Goal: Transaction & Acquisition: Purchase product/service

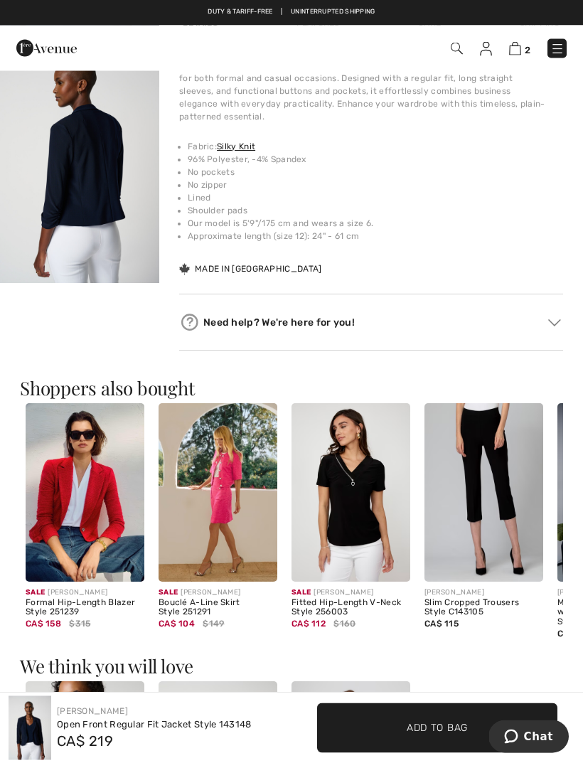
scroll to position [981, 0]
click at [316, 681] on img at bounding box center [351, 770] width 119 height 179
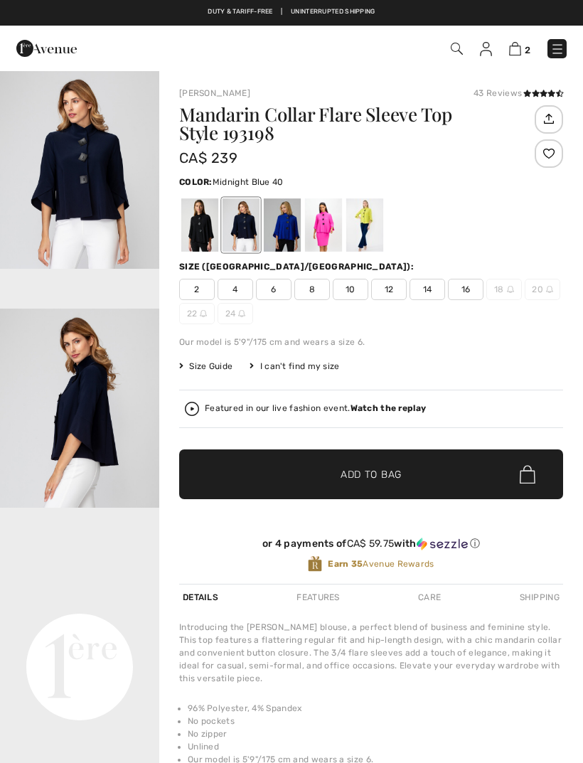
checkbox input "true"
click at [205, 237] on div at bounding box center [199, 224] width 37 height 53
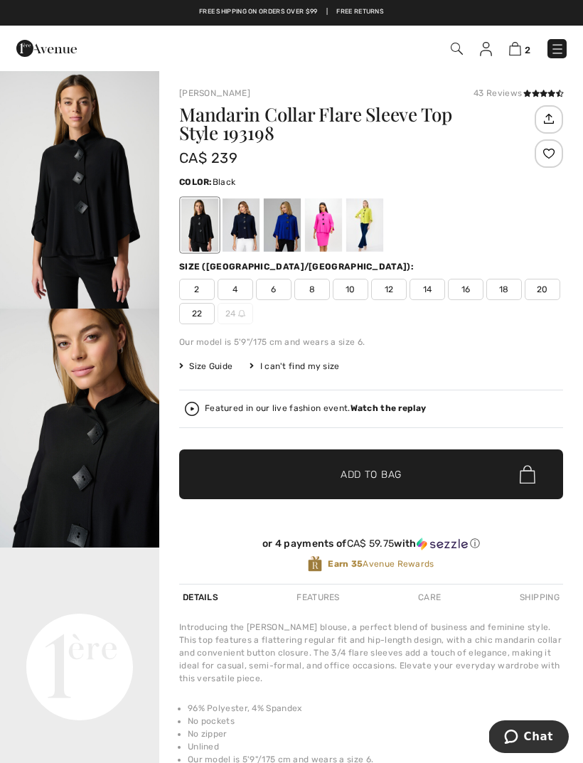
click at [225, 516] on div "Mandarin Collar Flare Sleeve Top Style 193198 CA$ 239 Color: Black Size (CA/US)…" at bounding box center [371, 344] width 384 height 479
click at [329, 230] on div at bounding box center [323, 224] width 37 height 53
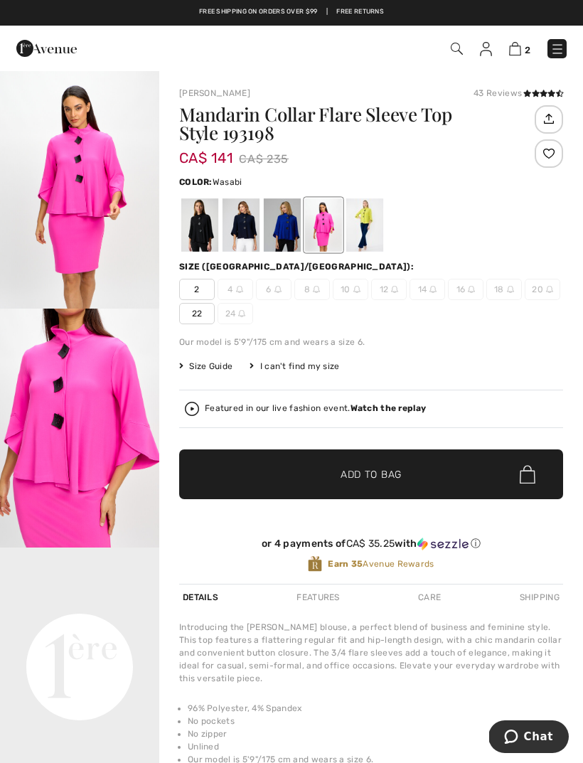
click at [373, 223] on div at bounding box center [364, 224] width 37 height 53
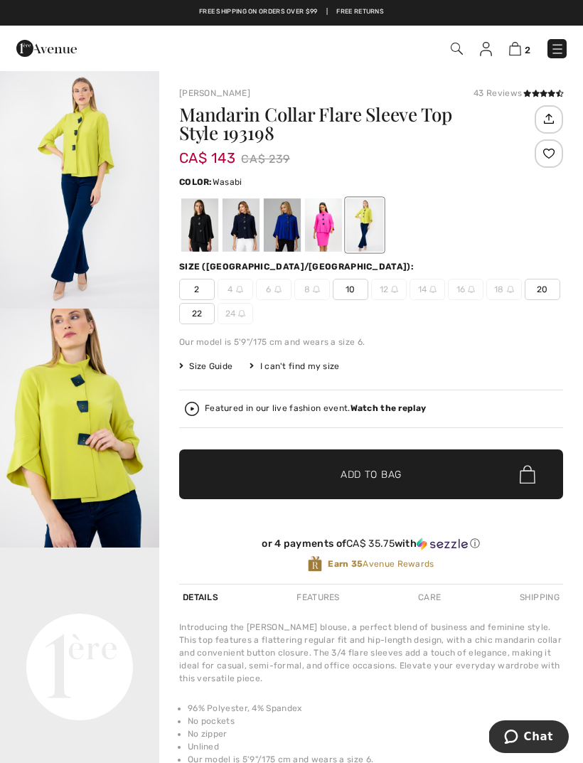
click at [292, 227] on div at bounding box center [282, 224] width 37 height 53
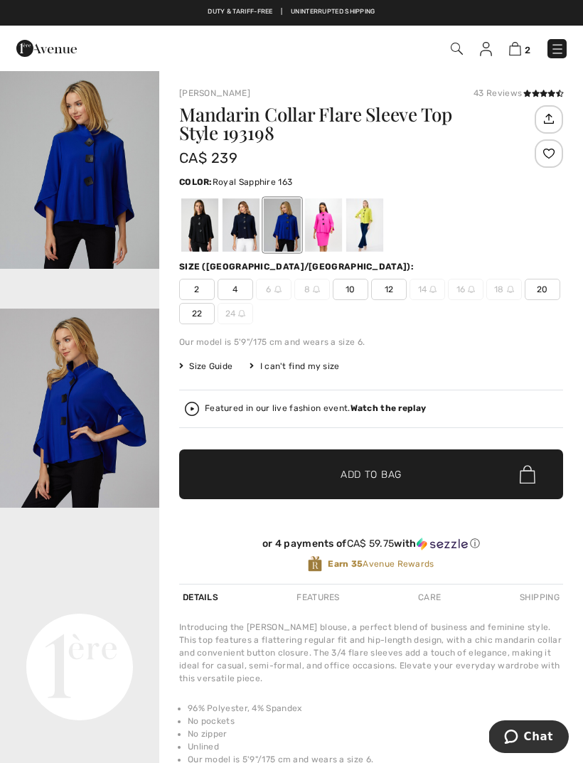
click at [250, 235] on div at bounding box center [241, 224] width 37 height 53
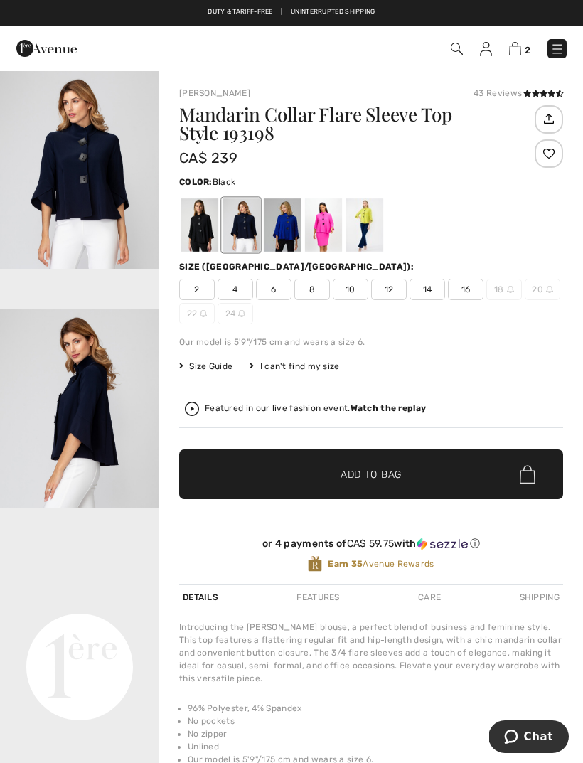
click at [208, 230] on div at bounding box center [199, 224] width 37 height 53
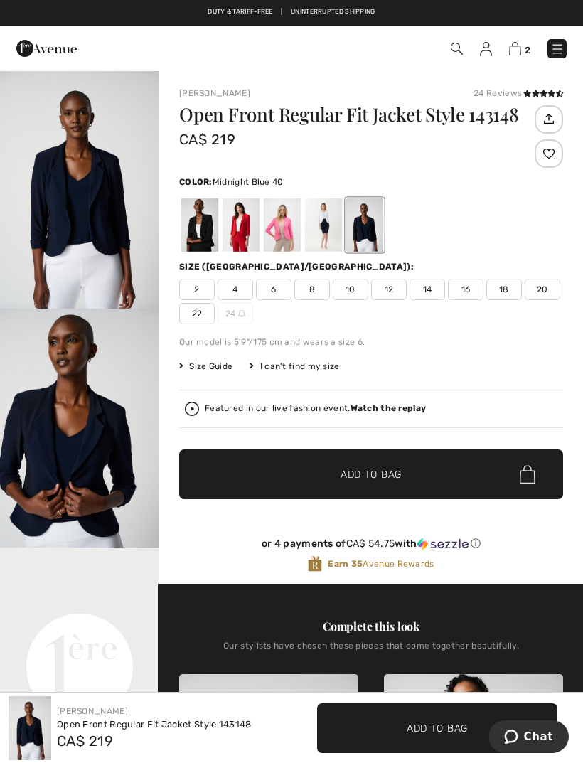
click at [371, 231] on div at bounding box center [364, 224] width 37 height 53
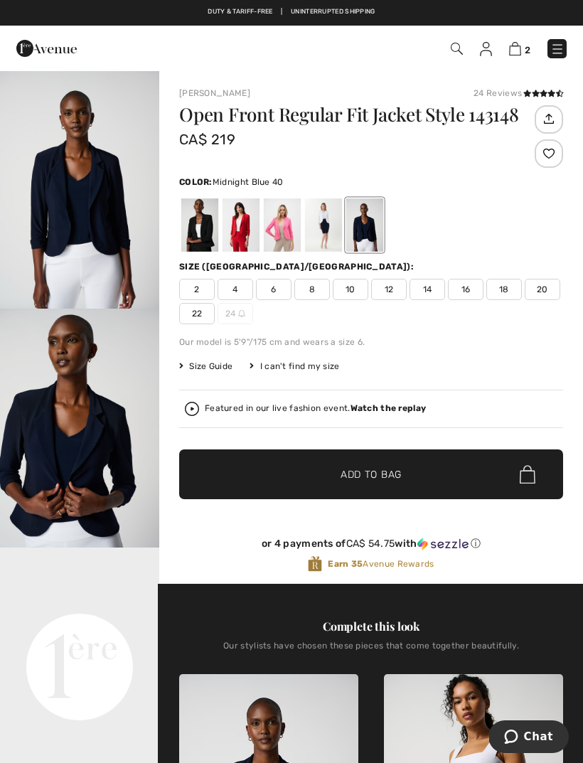
click at [210, 234] on div at bounding box center [199, 224] width 37 height 53
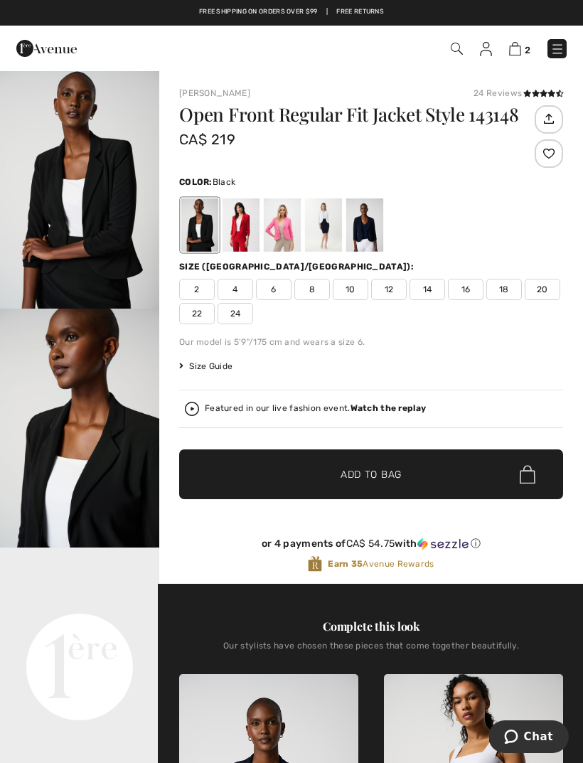
click at [205, 310] on span "22" at bounding box center [197, 313] width 36 height 21
click at [407, 469] on span "✔ Added to Bag Add to Bag" at bounding box center [371, 474] width 384 height 50
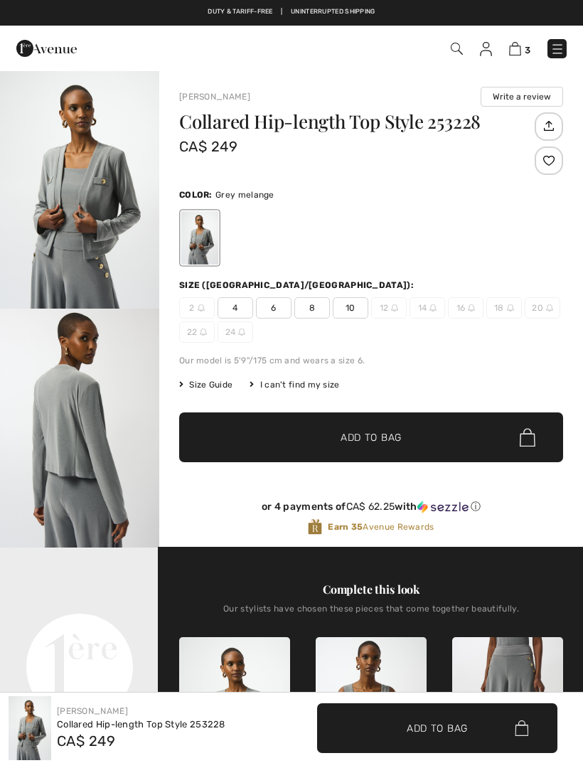
checkbox input "true"
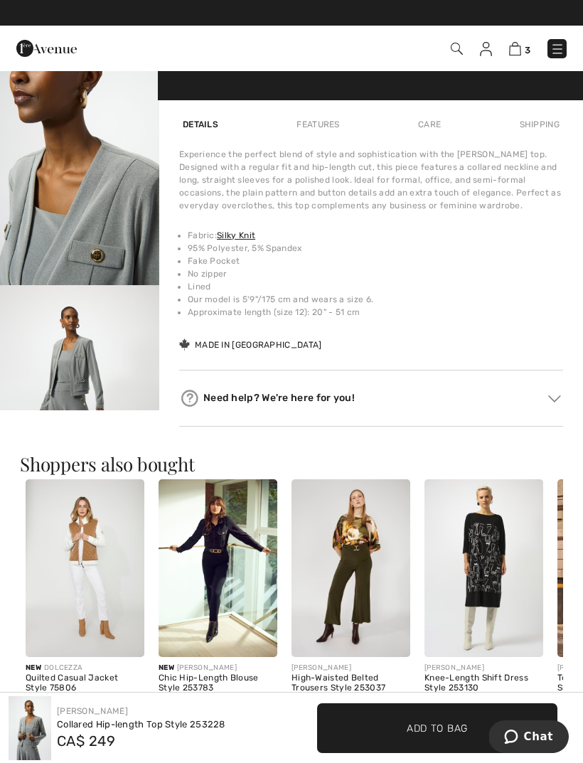
click at [109, 252] on img "3 / 5" at bounding box center [79, 165] width 159 height 239
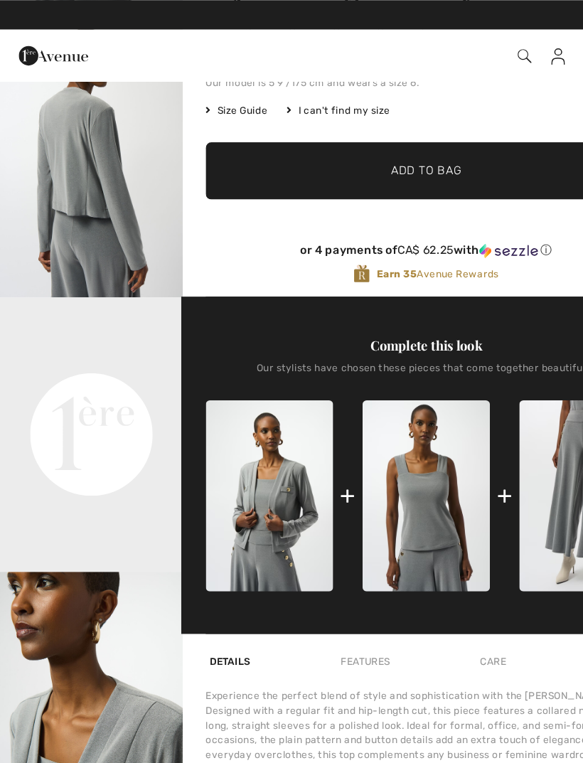
scroll to position [289, 0]
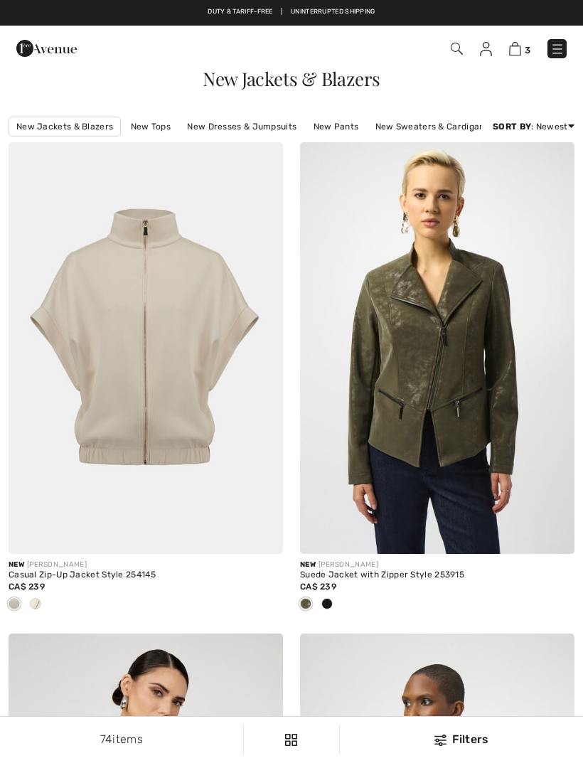
checkbox input "true"
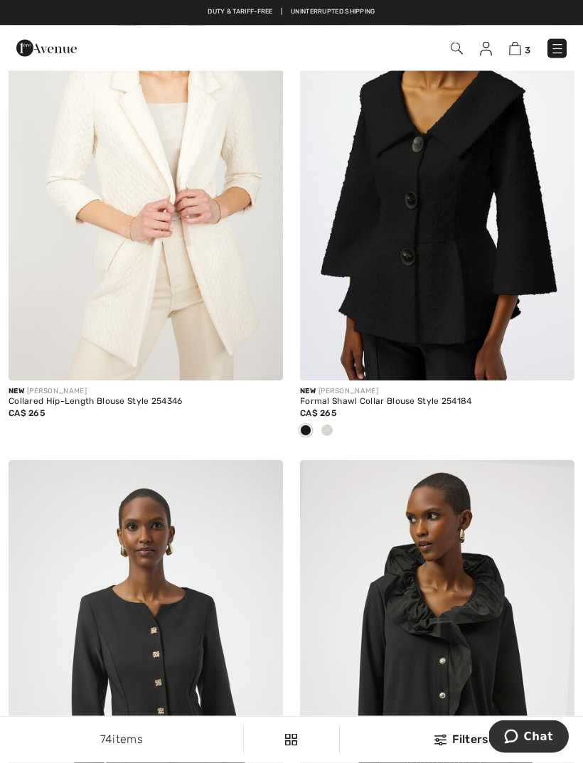
scroll to position [7072, 0]
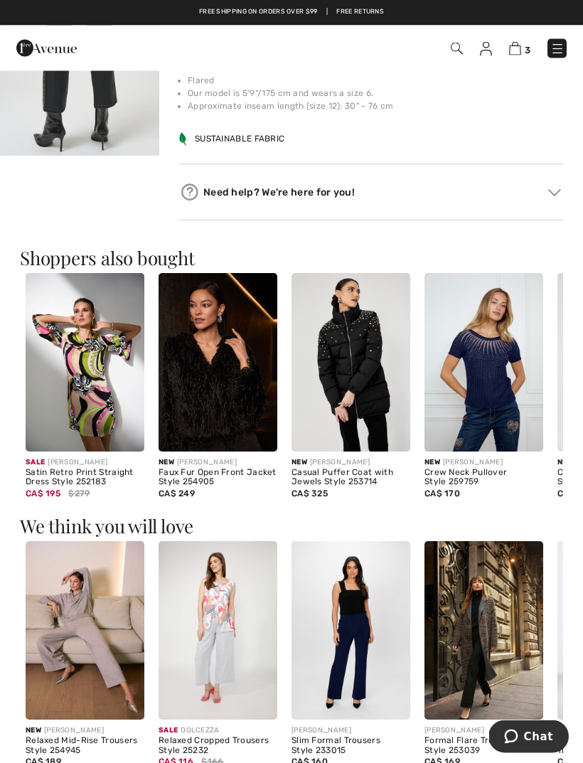
scroll to position [1117, 0]
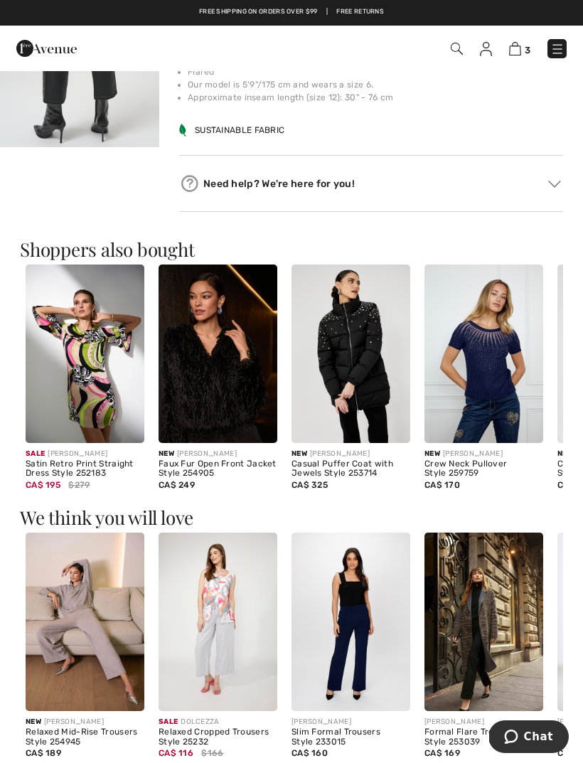
click at [234, 607] on img at bounding box center [218, 622] width 119 height 179
click at [230, 558] on img at bounding box center [218, 622] width 119 height 179
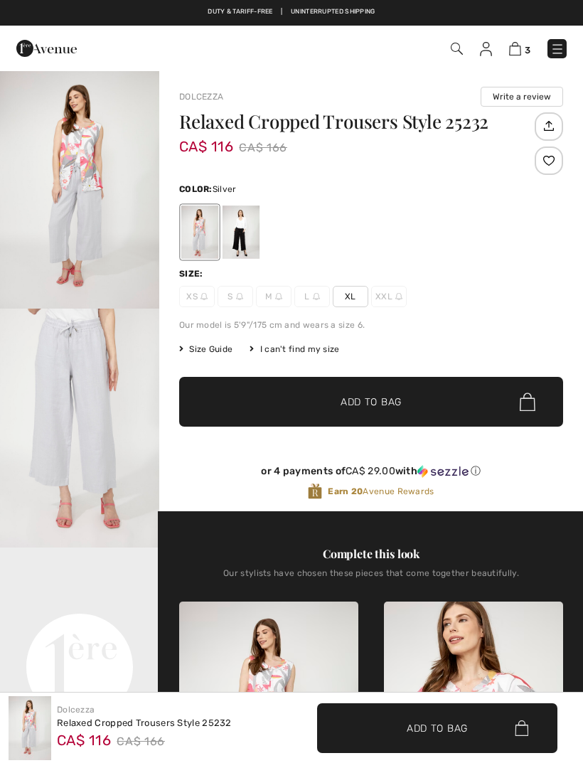
scroll to position [1021, 0]
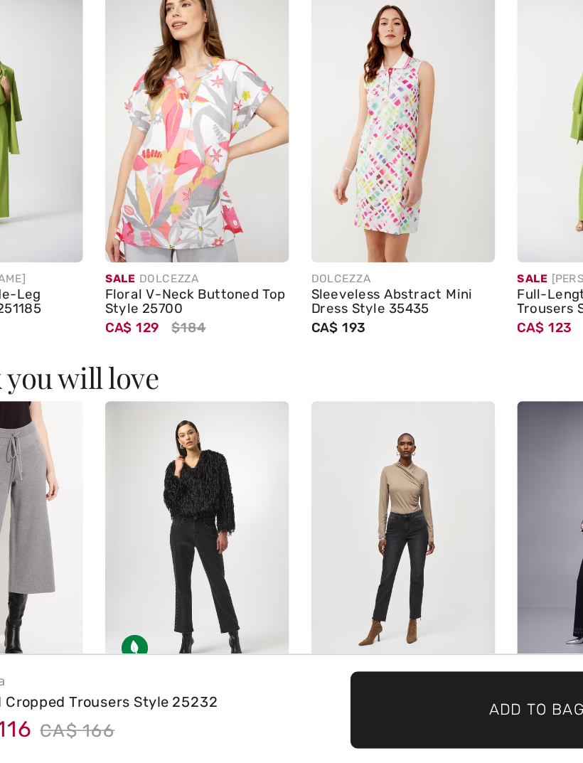
checkbox input "true"
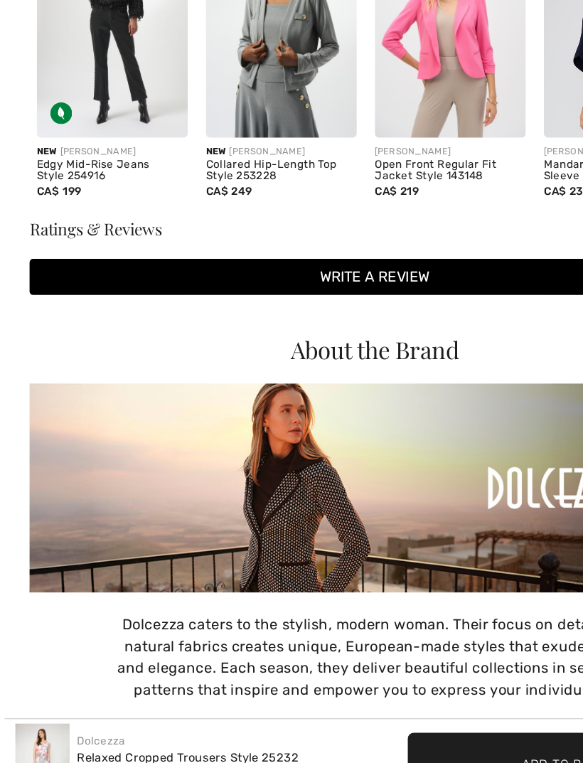
scroll to position [1964, 0]
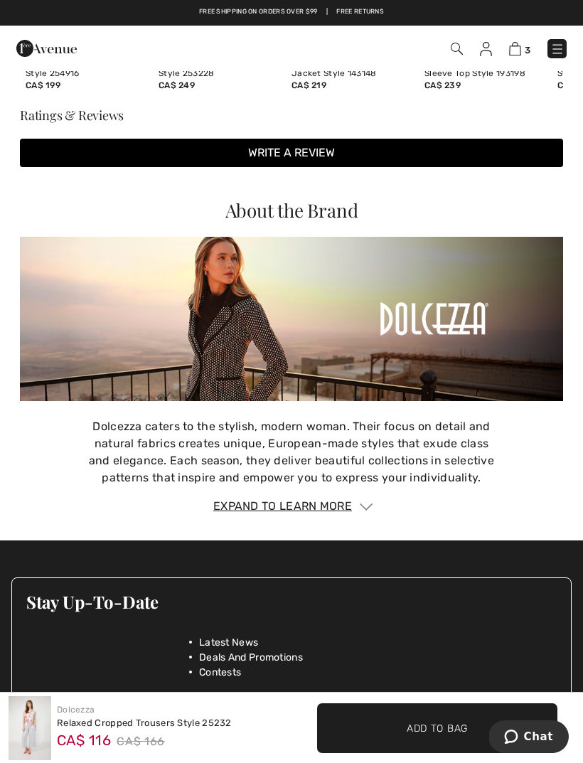
click at [413, 498] on div "Expand to Learn More" at bounding box center [291, 506] width 543 height 17
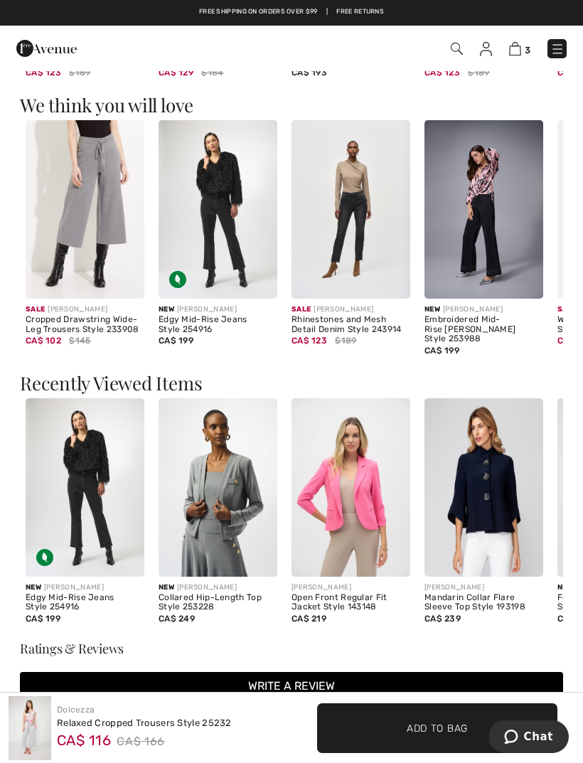
scroll to position [1426, 0]
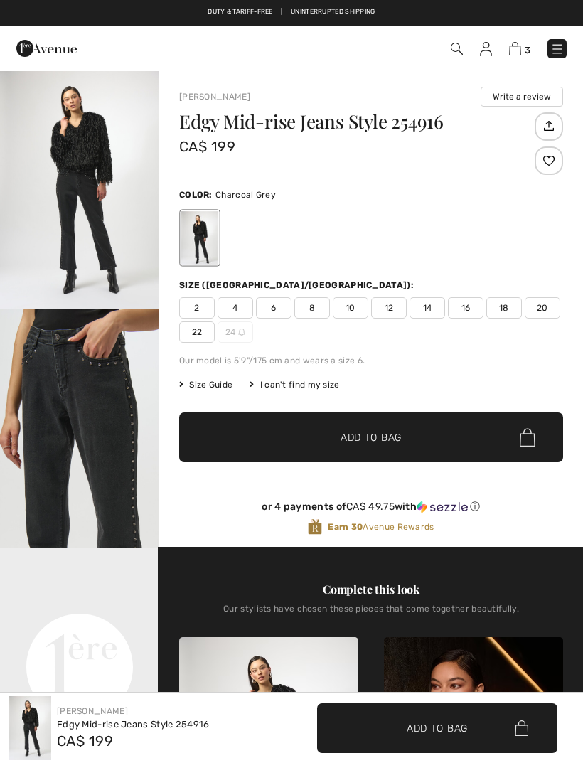
checkbox input "true"
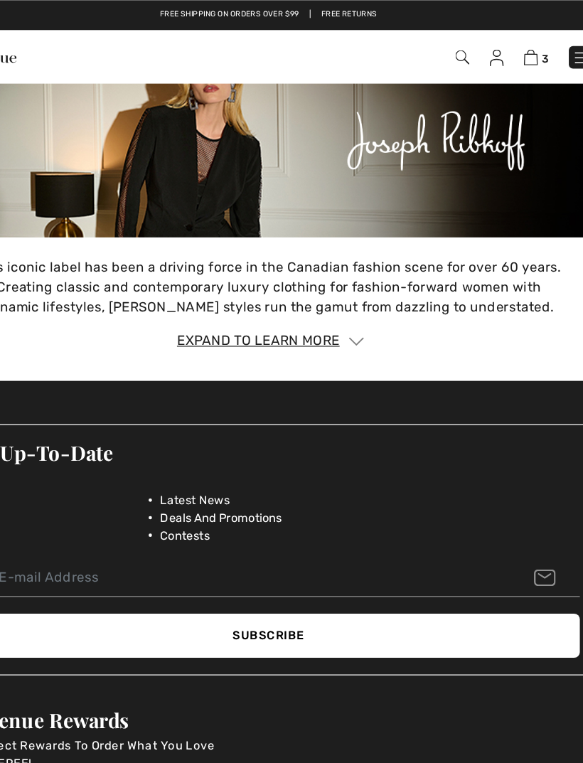
scroll to position [2121, 0]
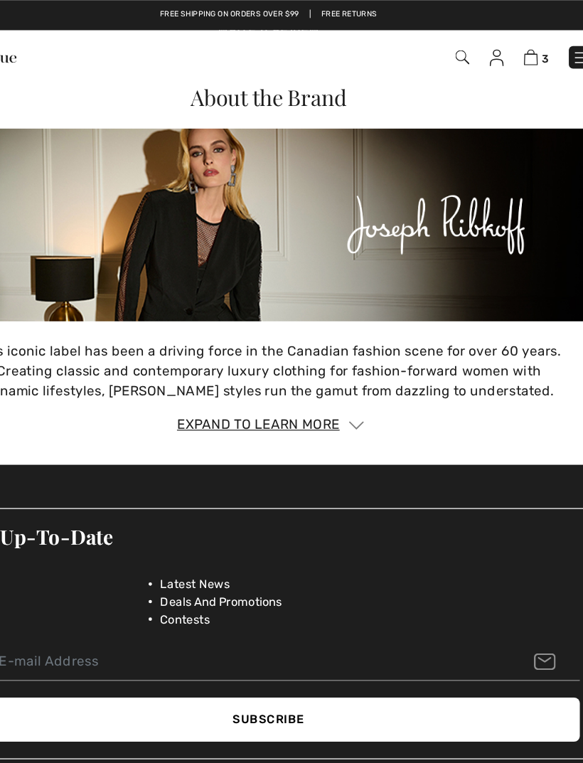
click at [359, 480] on div "Stay Up-To-Date Latest News Deals And Promotions Contests" at bounding box center [291, 484] width 559 height 100
click at [358, 472] on div "Stay Up-To-Date Latest News Deals And Promotions Contests" at bounding box center [291, 484] width 559 height 100
click at [356, 476] on div "Stay Up-To-Date Latest News Deals And Promotions Contests" at bounding box center [291, 484] width 559 height 100
click at [360, 478] on div "Stay Up-To-Date Latest News Deals And Promotions Contests" at bounding box center [291, 484] width 559 height 100
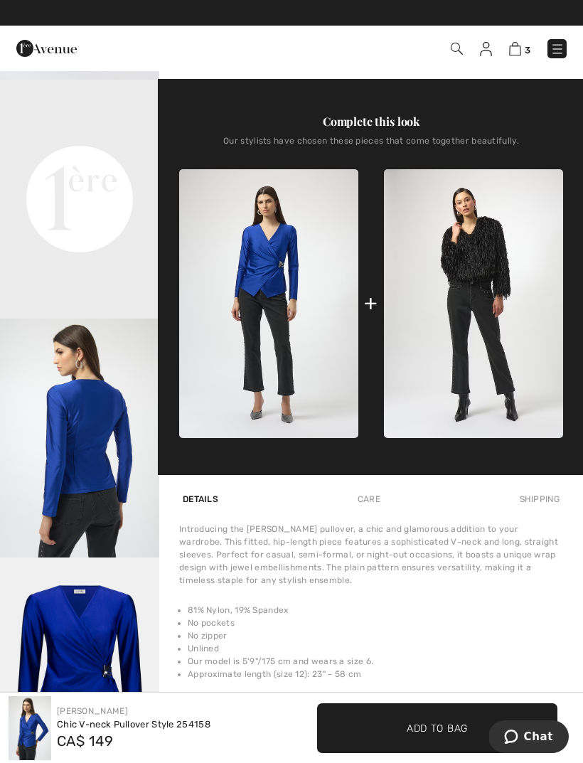
scroll to position [465, 0]
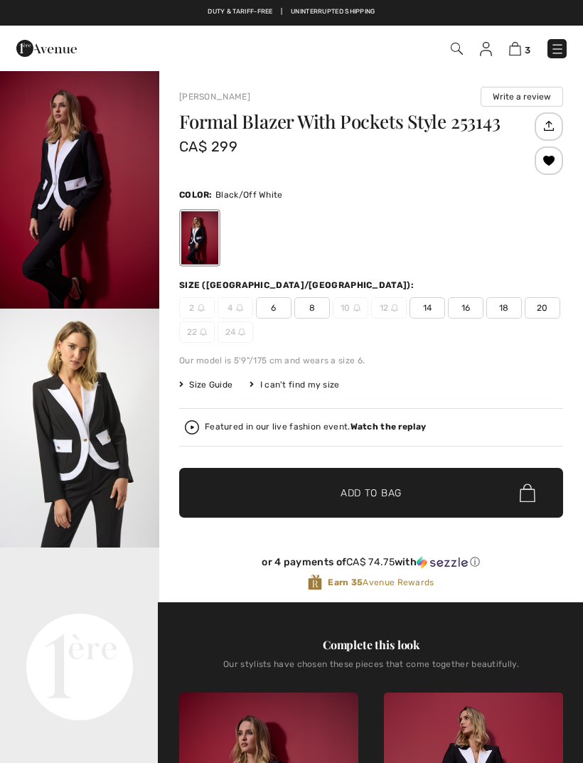
checkbox input "true"
click at [557, 44] on img at bounding box center [557, 49] width 14 height 14
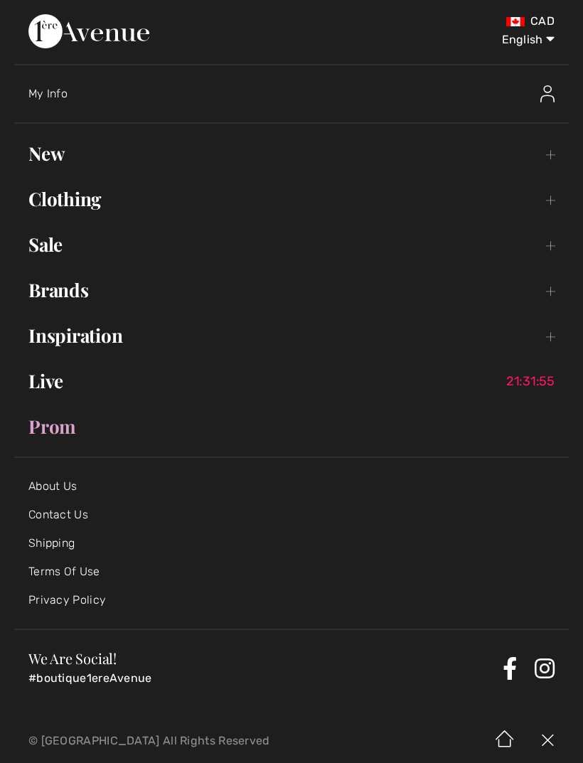
click at [70, 92] on div "My Info" at bounding box center [230, 94] width 405 height 14
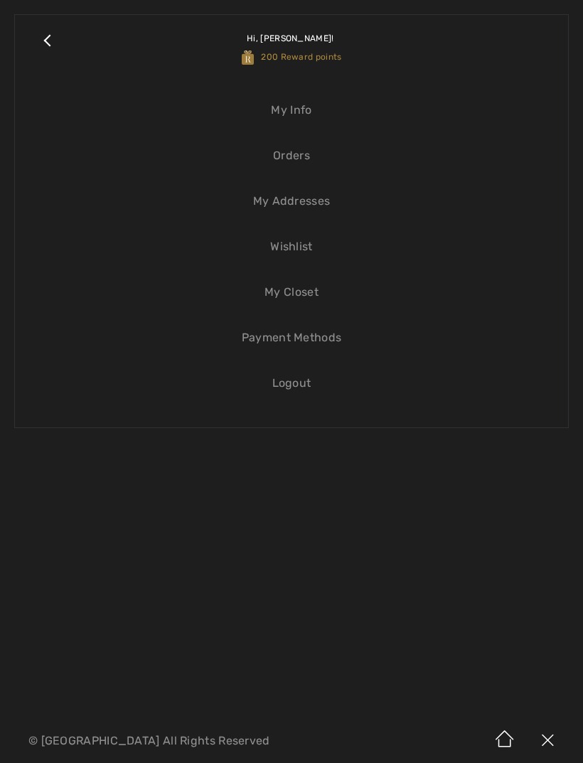
click at [302, 165] on link "Orders" at bounding box center [291, 155] width 525 height 31
click at [298, 156] on link "Orders" at bounding box center [291, 155] width 525 height 31
click at [297, 155] on link "Orders" at bounding box center [291, 155] width 525 height 31
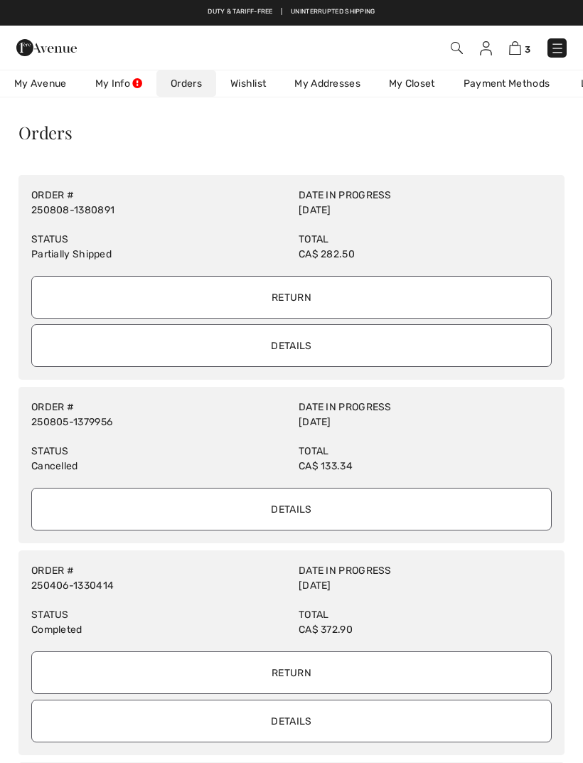
click at [329, 297] on input "Return" at bounding box center [291, 297] width 521 height 43
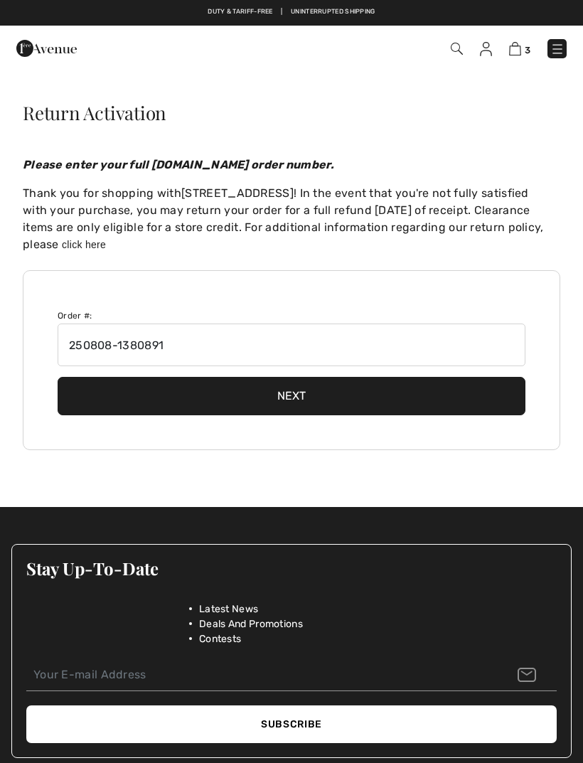
checkbox input "true"
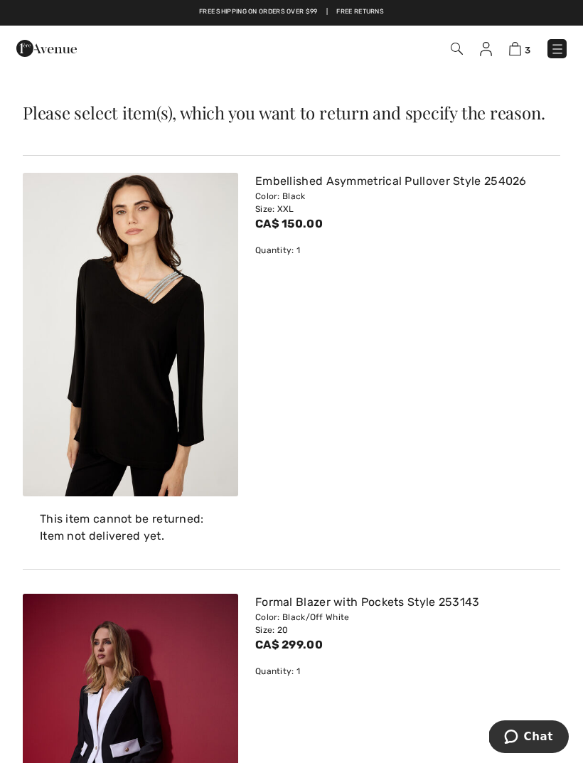
click at [553, 446] on div "Embellished Asymmetrical Pullover Style 254026 Color: Black Size: XXL CA$ 150.0…" at bounding box center [404, 335] width 314 height 324
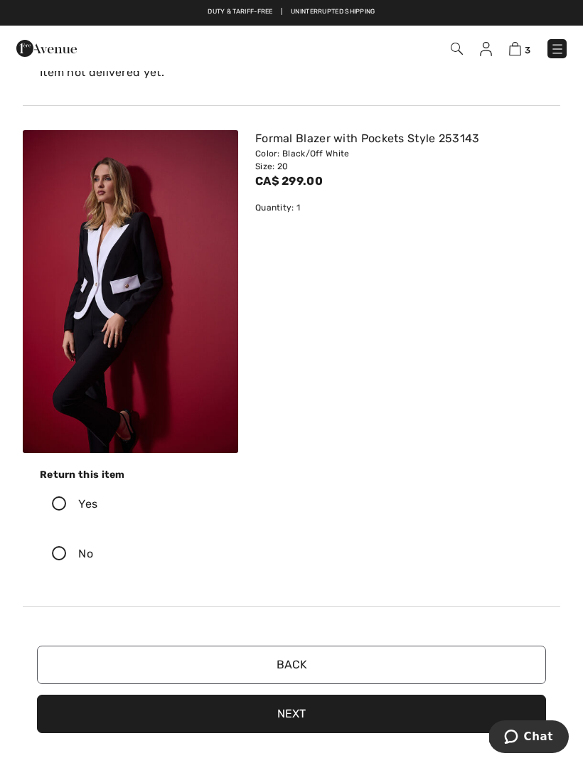
scroll to position [462, 0]
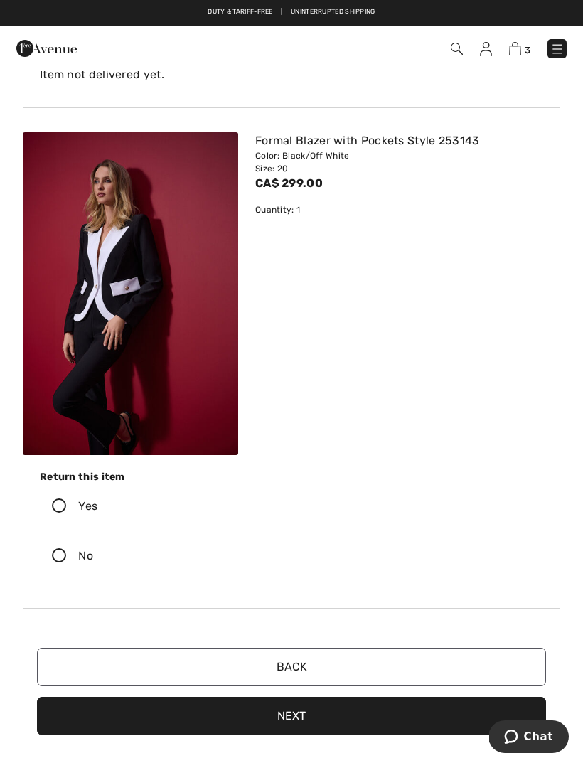
click at [390, 722] on button "Next" at bounding box center [291, 716] width 509 height 38
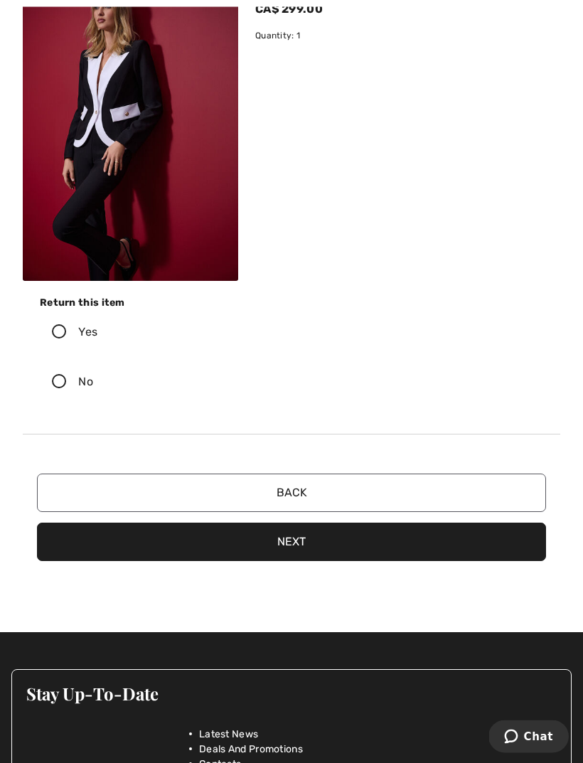
scroll to position [637, 0]
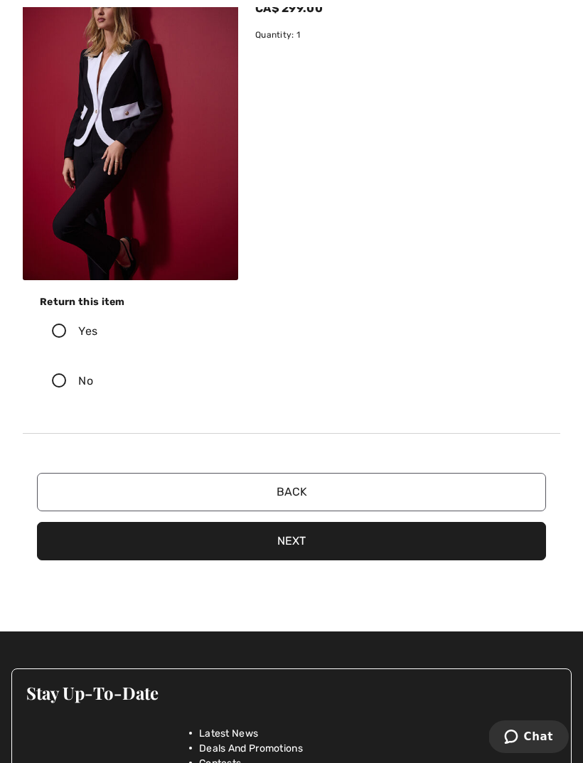
click at [385, 491] on button "Back" at bounding box center [291, 492] width 509 height 38
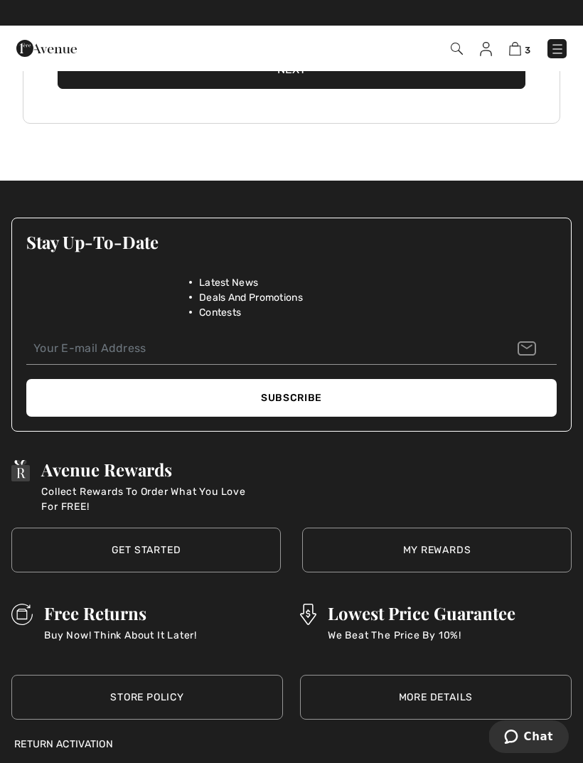
scroll to position [0, 0]
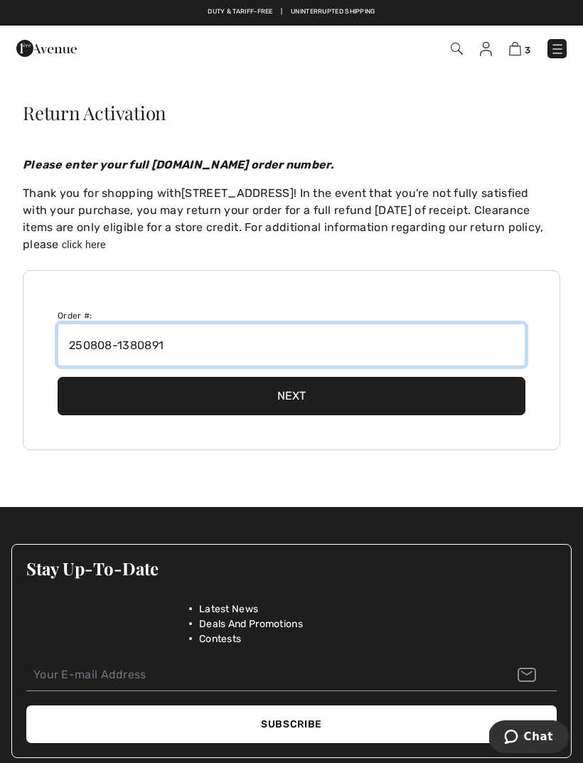
click at [191, 348] on input "250808-1380891" at bounding box center [292, 345] width 468 height 43
type input "2"
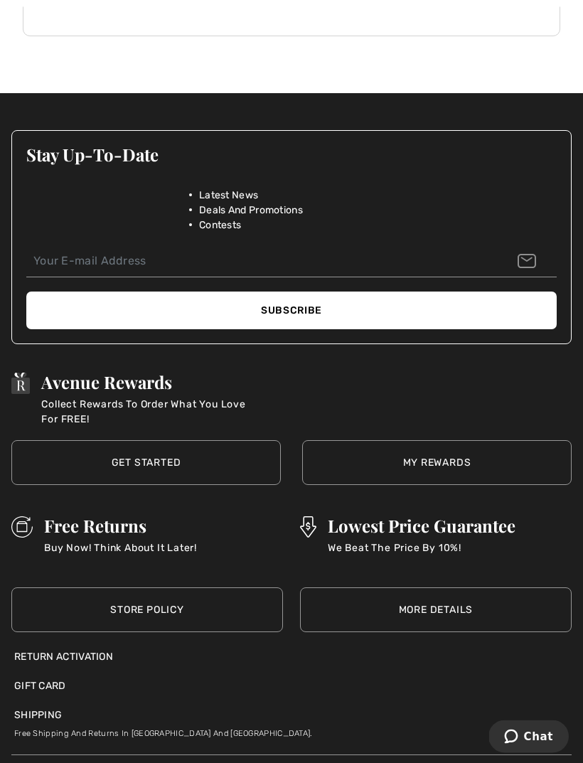
scroll to position [414, 0]
click at [191, 615] on link "Store Policy" at bounding box center [147, 609] width 272 height 45
click at [177, 587] on link "Store Policy" at bounding box center [147, 609] width 272 height 45
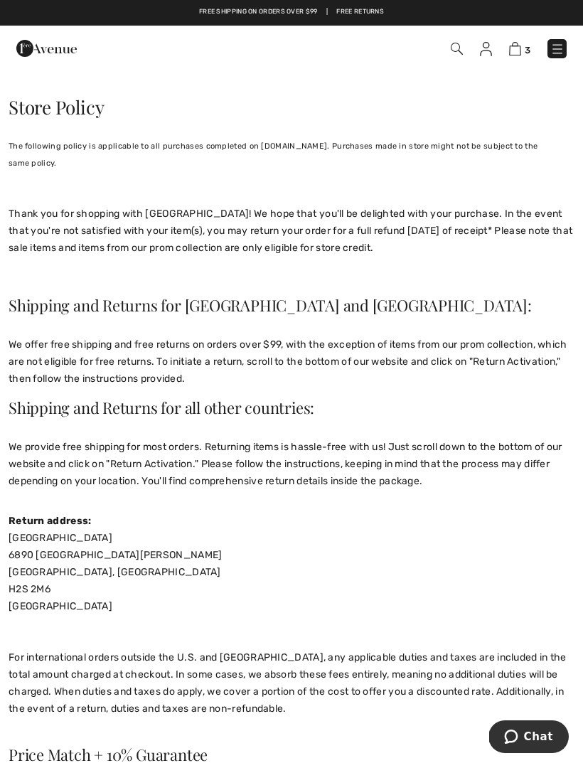
click at [563, 46] on img at bounding box center [557, 49] width 14 height 14
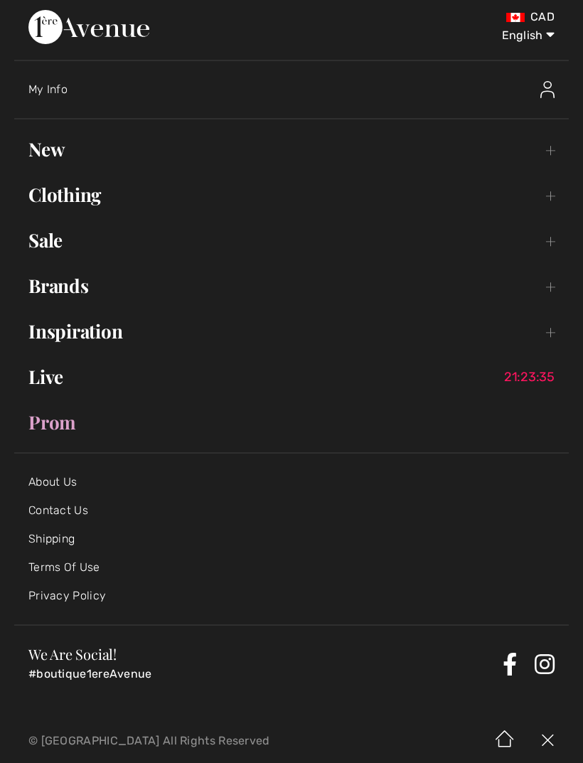
scroll to position [3, 0]
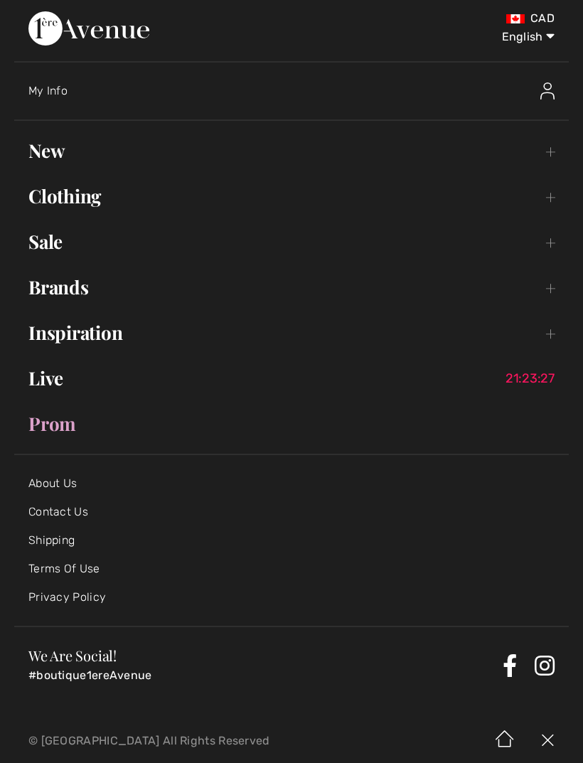
click at [73, 90] on div "My Info" at bounding box center [230, 91] width 405 height 14
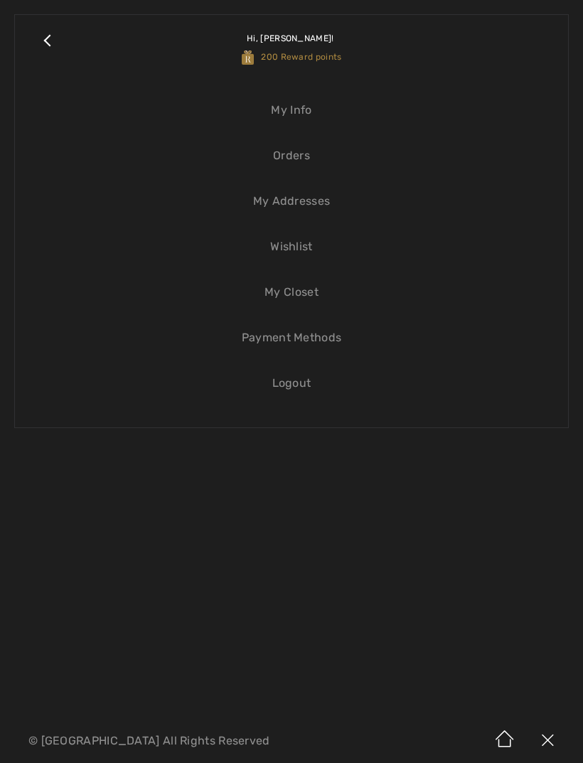
click at [341, 62] on link "Hi, [PERSON_NAME]! 200 Reward points" at bounding box center [309, 47] width 489 height 37
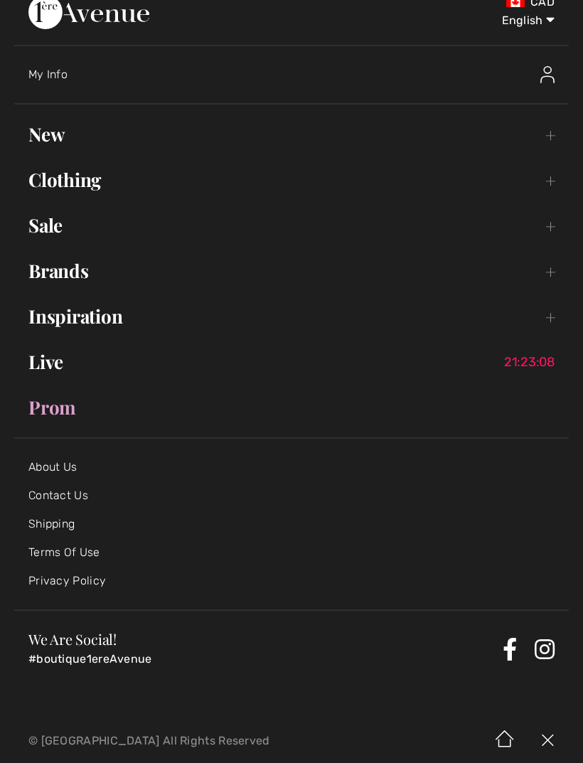
scroll to position [18, 0]
click at [70, 66] on div "My Info" at bounding box center [298, 76] width 541 height 46
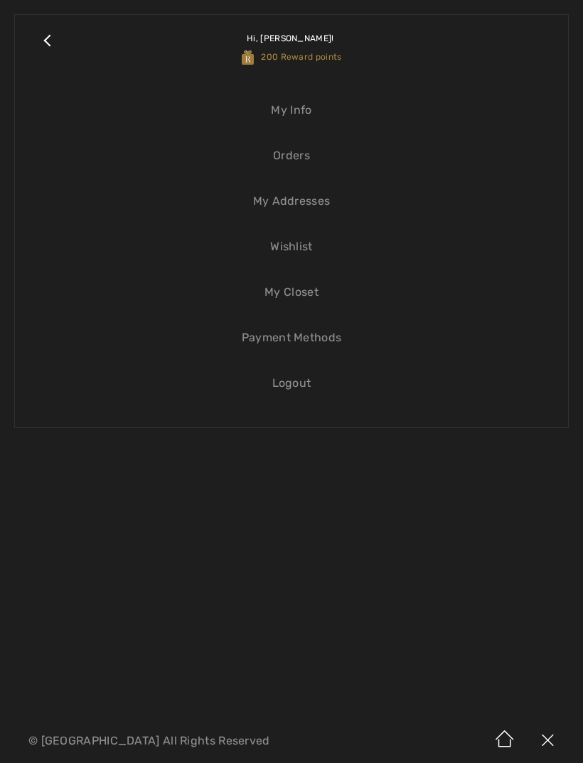
click at [337, 60] on span "200 Reward points" at bounding box center [292, 57] width 100 height 10
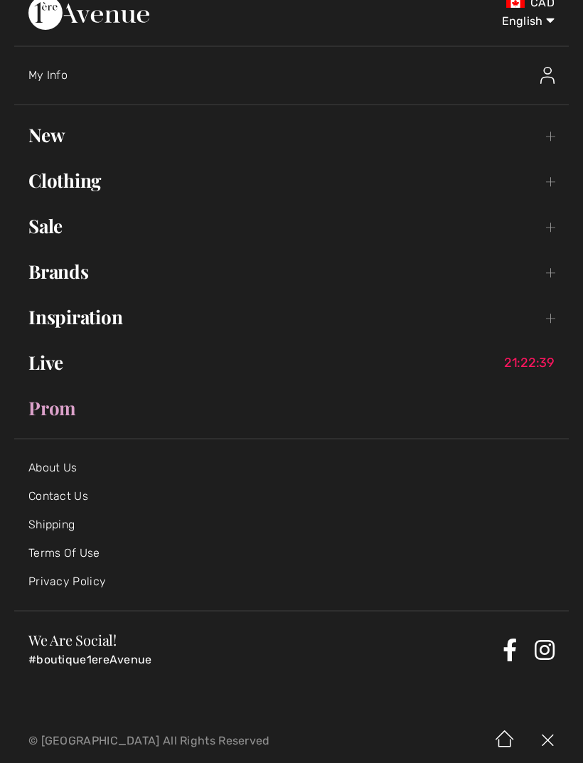
click at [553, 74] on img at bounding box center [548, 75] width 14 height 17
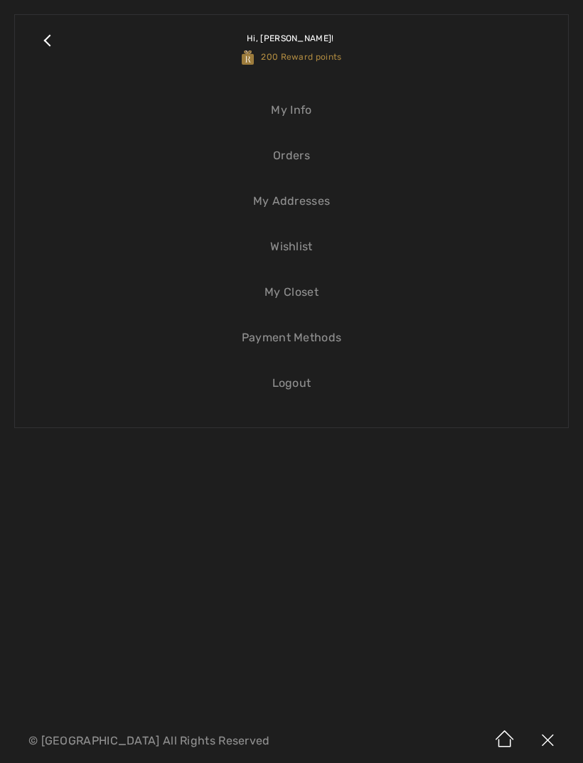
click at [334, 60] on span "200 Reward points" at bounding box center [292, 57] width 100 height 10
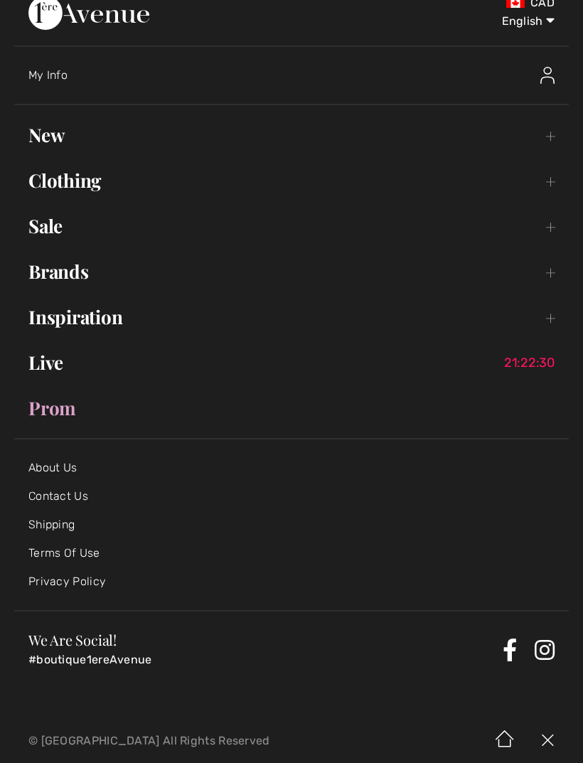
click at [509, 736] on img at bounding box center [505, 741] width 43 height 44
click at [506, 739] on img at bounding box center [505, 741] width 43 height 44
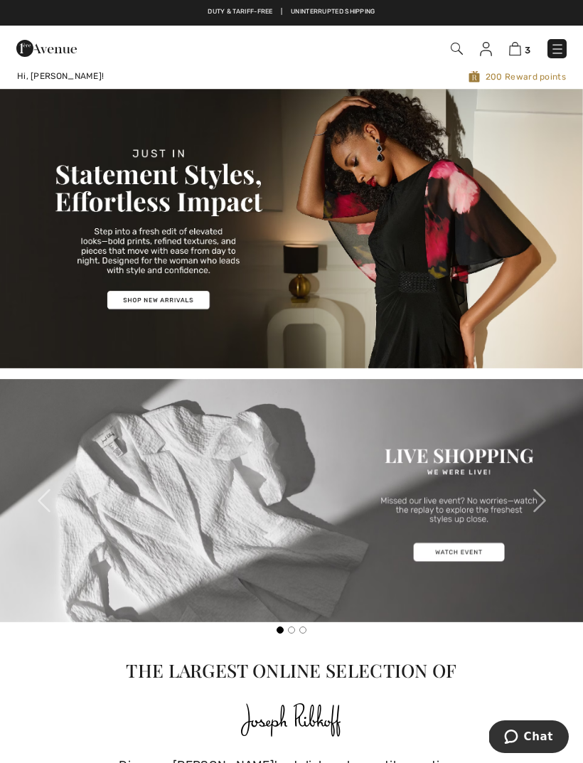
click at [536, 75] on span "200 Reward points" at bounding box center [409, 77] width 314 height 14
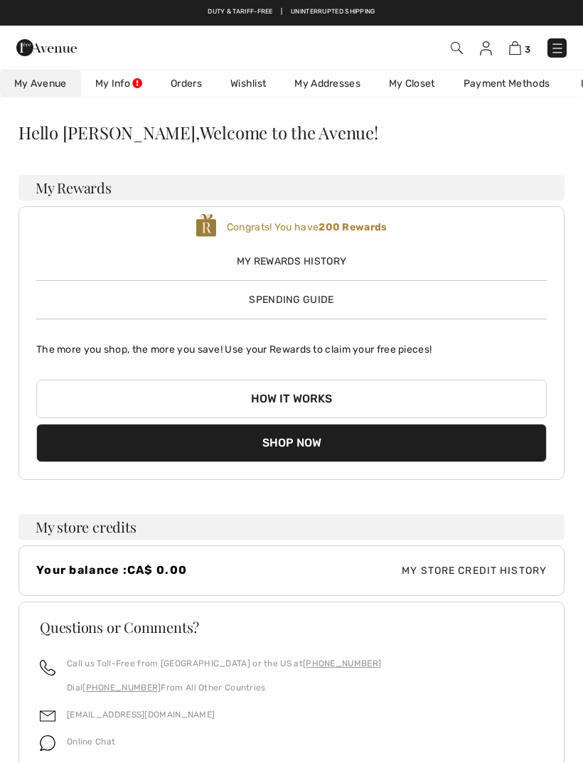
click at [328, 300] on span "Spending Guide" at bounding box center [291, 300] width 85 height 12
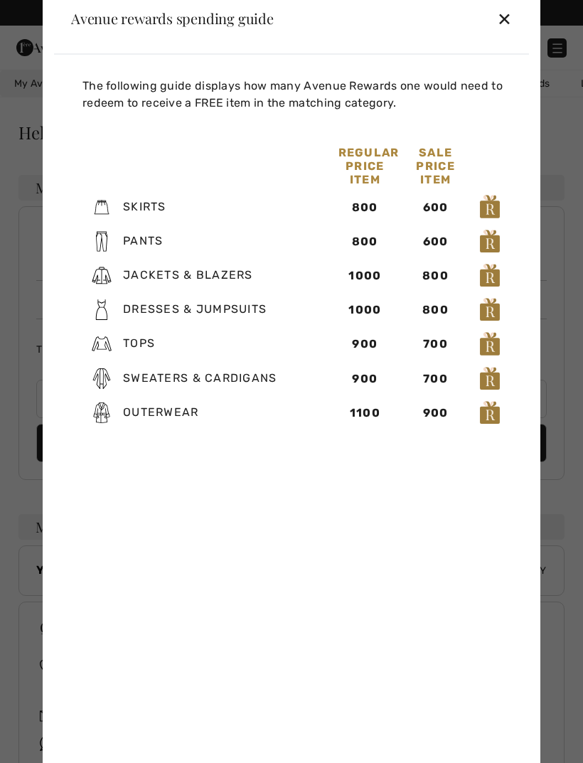
click at [493, 350] on img at bounding box center [489, 344] width 21 height 26
click at [497, 348] on img at bounding box center [489, 344] width 21 height 26
click at [442, 347] on div "700" at bounding box center [435, 344] width 53 height 17
click at [380, 345] on div "900" at bounding box center [365, 344] width 53 height 17
click at [153, 338] on span "Tops" at bounding box center [139, 343] width 32 height 14
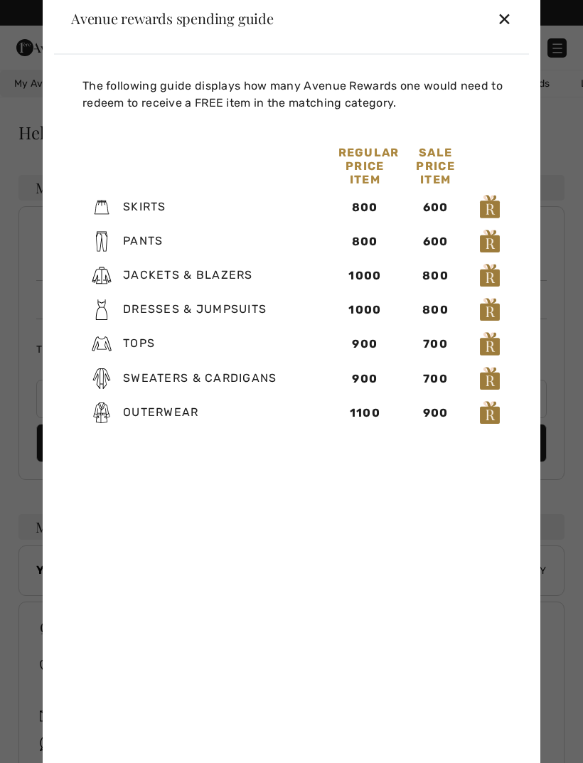
click at [381, 348] on div "900" at bounding box center [365, 344] width 53 height 17
click at [450, 344] on div "700" at bounding box center [435, 344] width 53 height 17
click at [499, 343] on img at bounding box center [489, 344] width 21 height 26
click at [508, 21] on div "✕" at bounding box center [504, 19] width 15 height 30
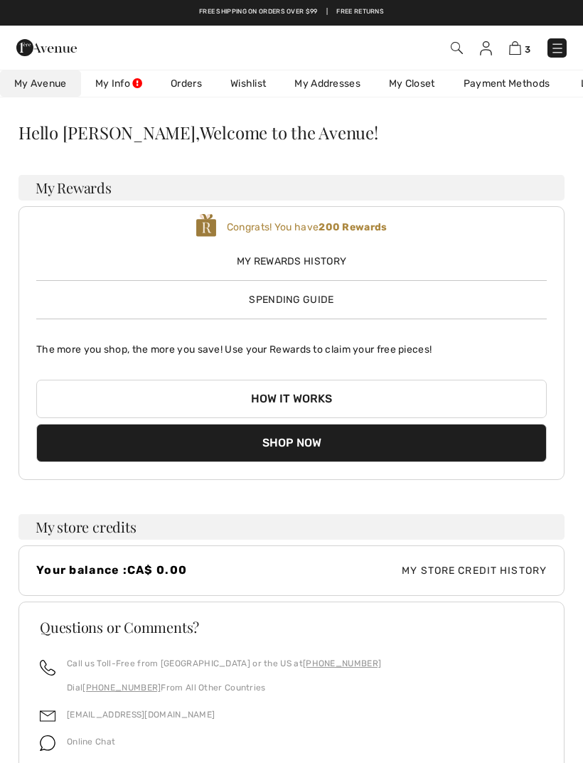
click at [333, 294] on span "Spending Guide" at bounding box center [291, 300] width 85 height 12
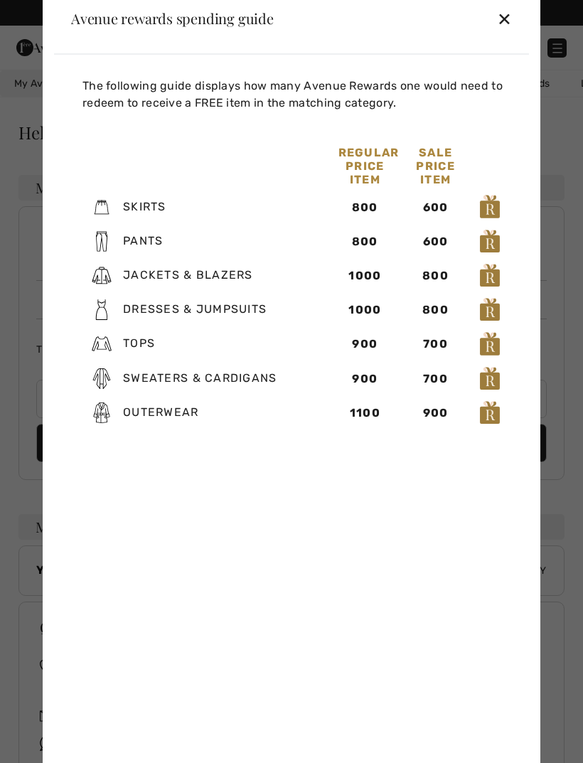
click at [511, 21] on div "✕" at bounding box center [504, 19] width 15 height 30
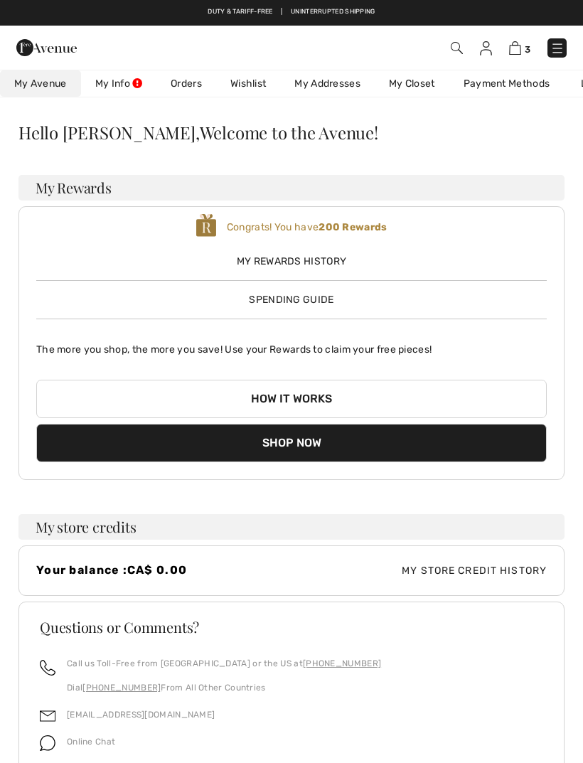
click at [348, 259] on span "My Rewards History" at bounding box center [291, 261] width 511 height 15
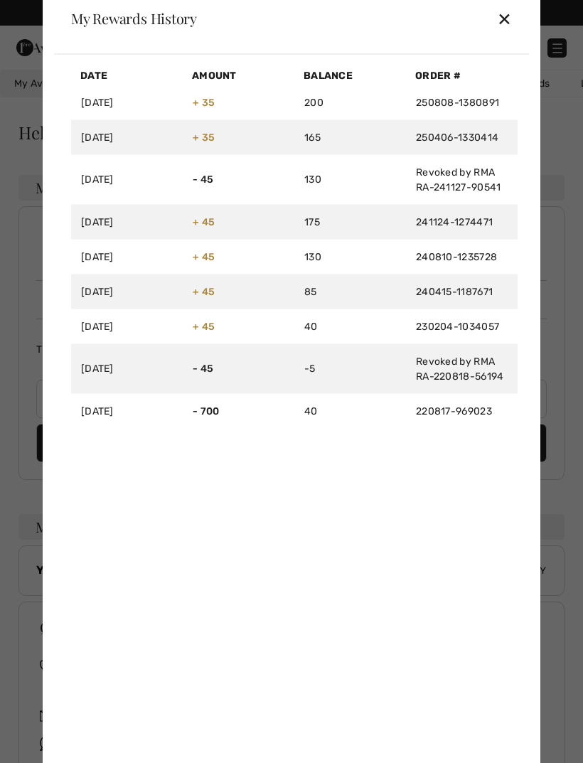
click at [464, 100] on link "250808-1380891" at bounding box center [457, 102] width 83 height 12
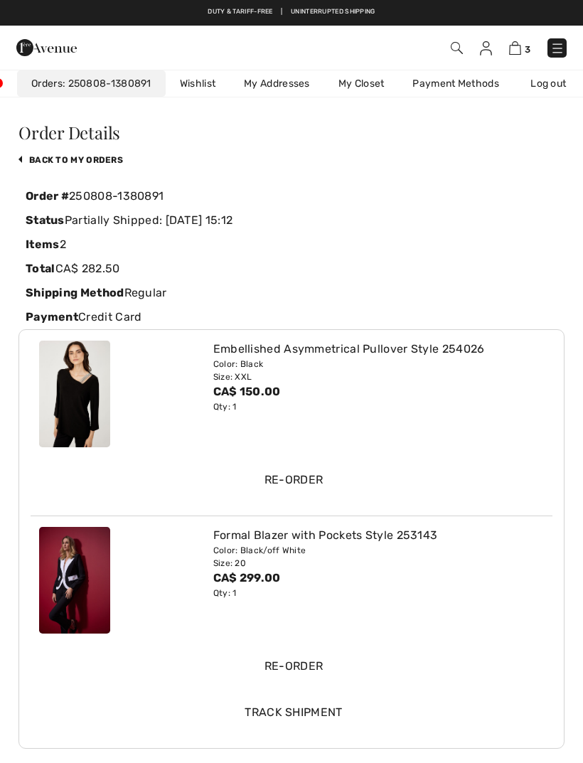
scroll to position [0, 142]
click at [462, 49] on img at bounding box center [457, 48] width 12 height 12
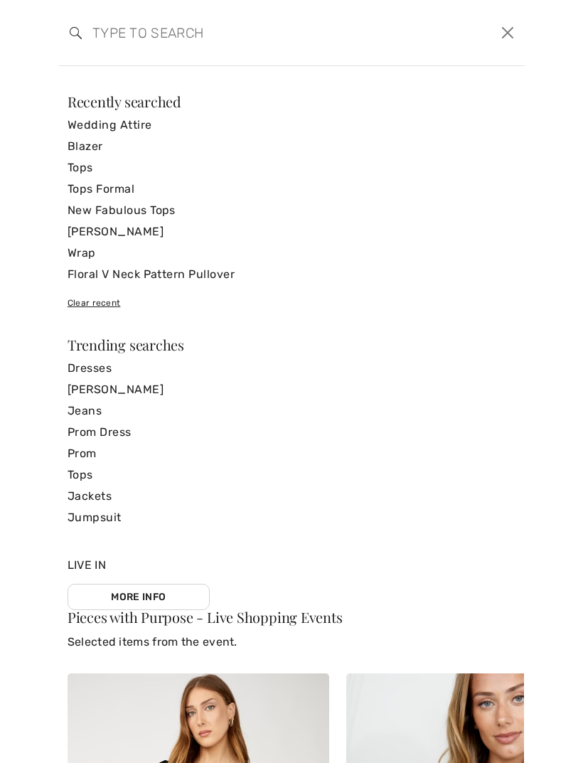
click at [105, 38] on input "search" at bounding box center [242, 32] width 320 height 43
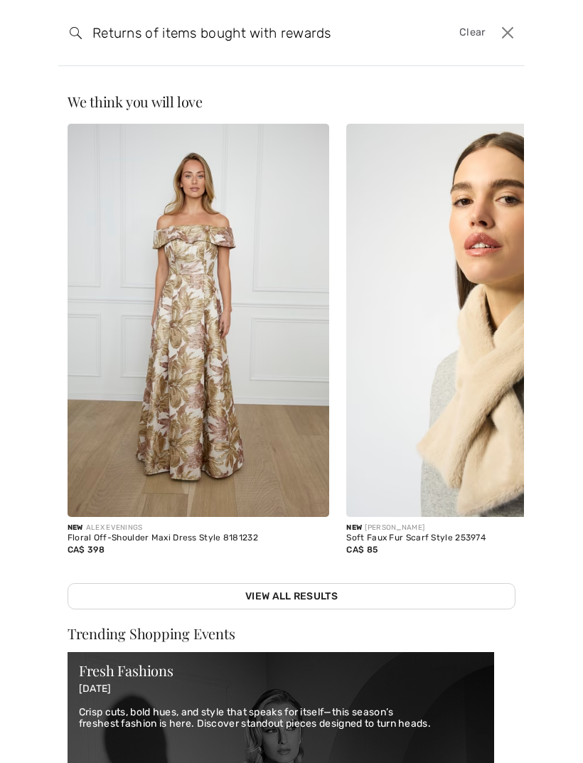
type input "Returns of items bought with rewards"
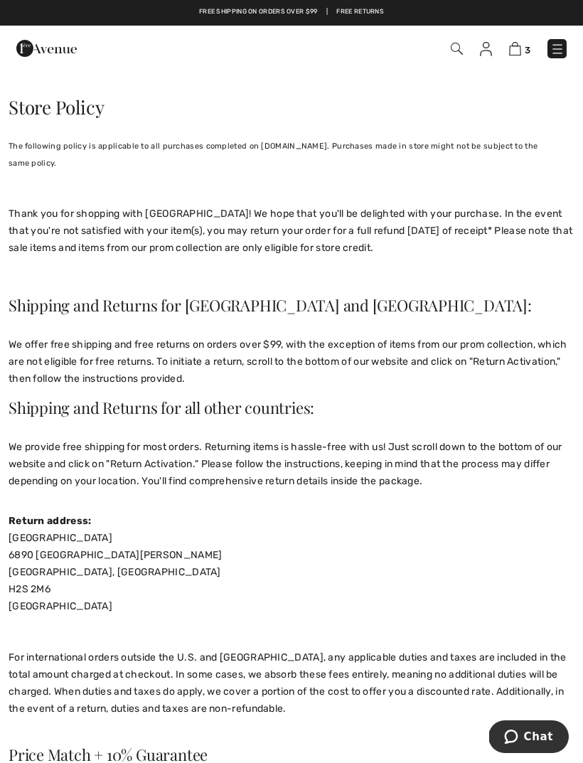
click at [368, 530] on div "Boutique 1ere Avenue 6890 Saint-Hubert Montreal, Quebec H2S 2M6 Canada For inte…" at bounding box center [292, 623] width 566 height 188
click at [355, 529] on div "Boutique 1ere Avenue 6890 Saint-Hubert Montreal, Quebec H2S 2M6 Canada For inte…" at bounding box center [292, 623] width 566 height 188
click at [350, 529] on div "Boutique 1ere Avenue 6890 Saint-Hubert Montreal, Quebec H2S 2M6 Canada For inte…" at bounding box center [292, 623] width 566 height 188
click at [351, 529] on div "Boutique 1ere Avenue 6890 Saint-Hubert Montreal, Quebec H2S 2M6 Canada For inte…" at bounding box center [292, 623] width 566 height 188
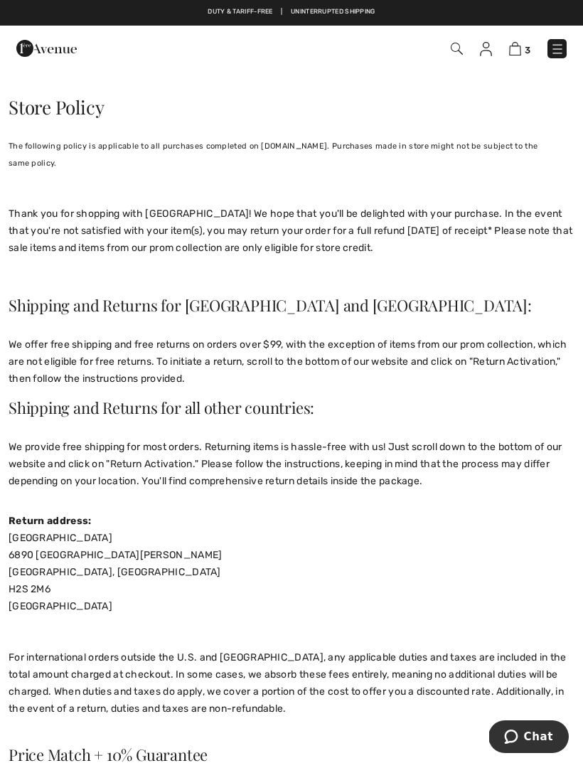
click at [558, 48] on img at bounding box center [557, 49] width 14 height 14
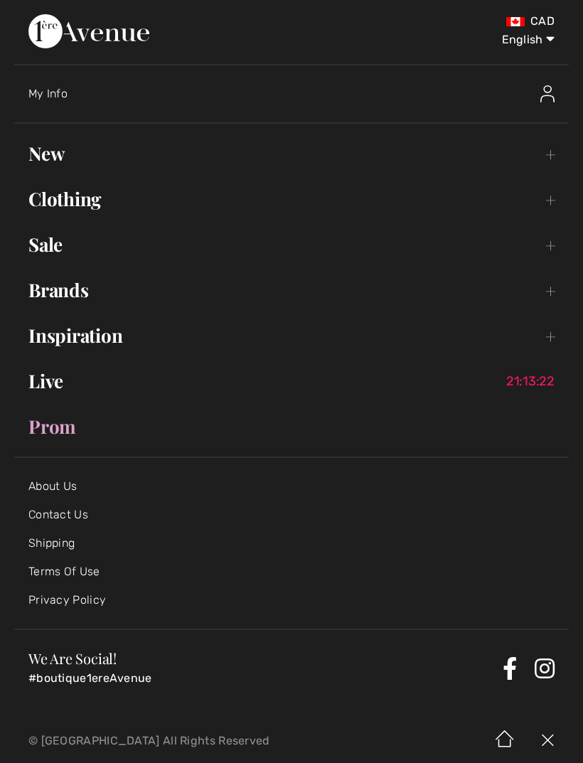
click at [104, 330] on link "Inspiration Toggle submenu" at bounding box center [291, 335] width 555 height 31
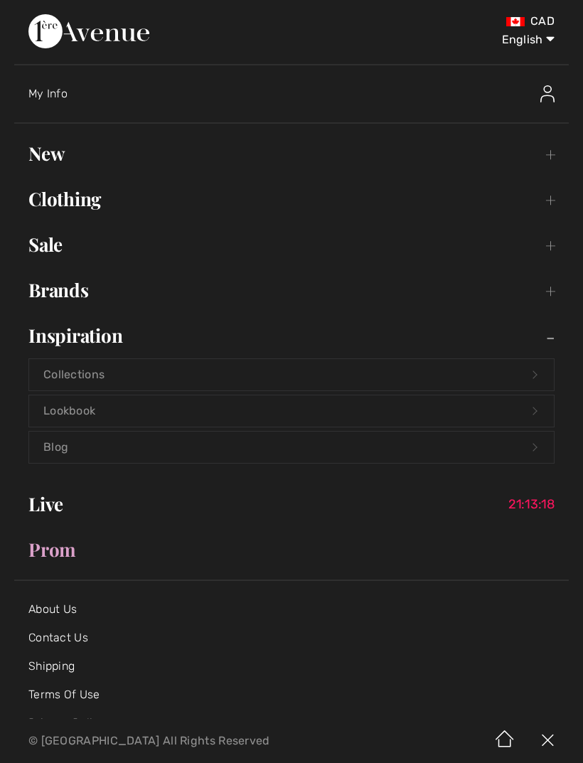
click at [100, 415] on link "Lookbook Open submenu" at bounding box center [291, 410] width 525 height 31
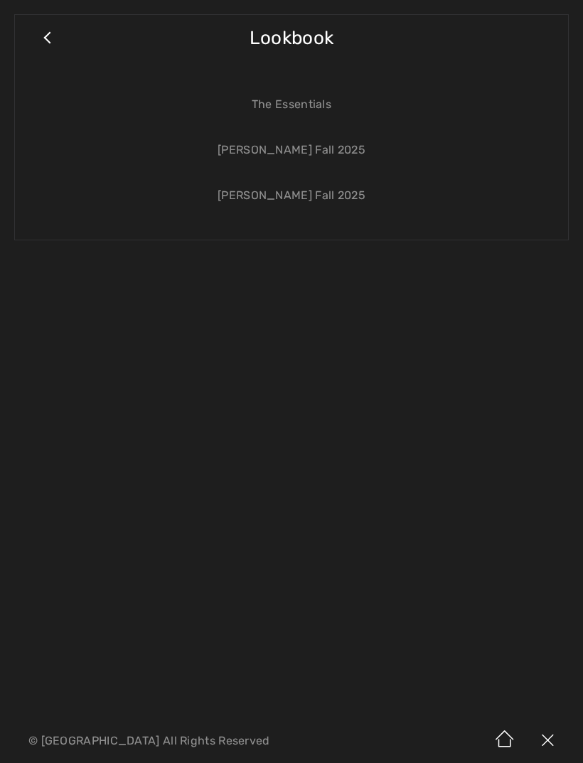
click at [360, 148] on link "[PERSON_NAME] Fall 2025" at bounding box center [291, 149] width 525 height 31
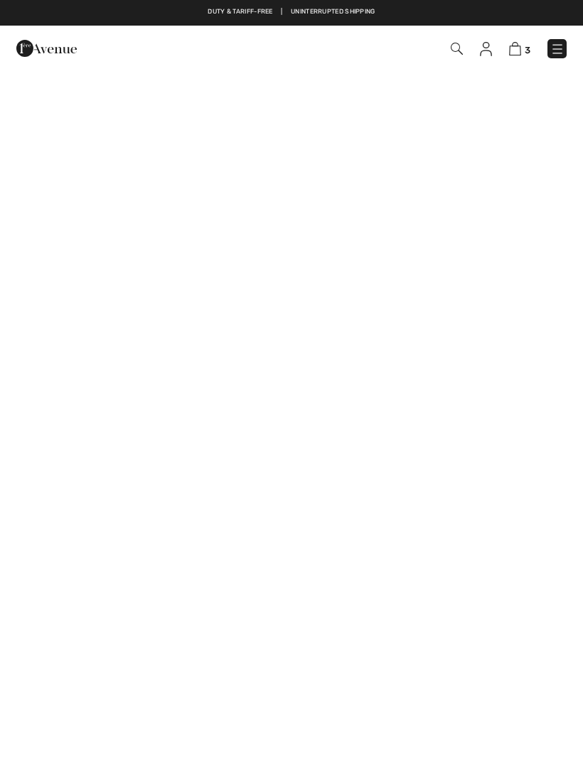
checkbox input "true"
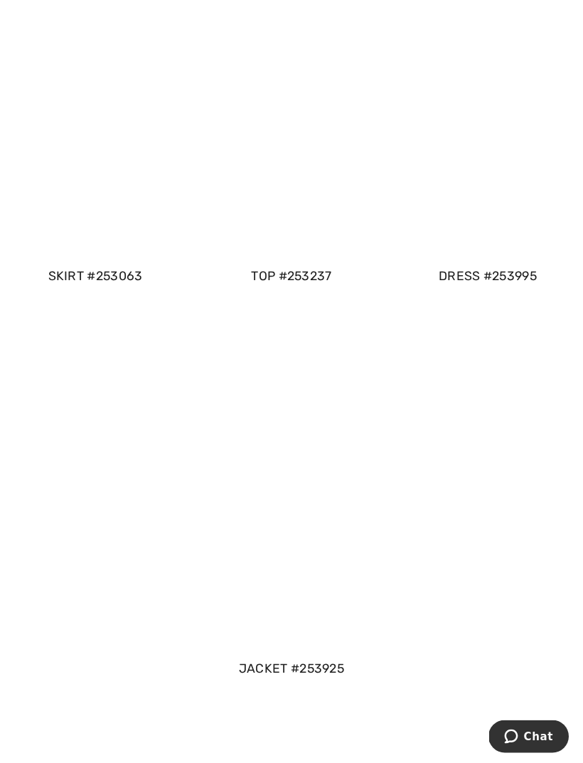
scroll to position [1093, 0]
click at [312, 276] on div "top #253237" at bounding box center [291, 276] width 191 height 18
click at [310, 274] on div at bounding box center [291, 381] width 583 height 763
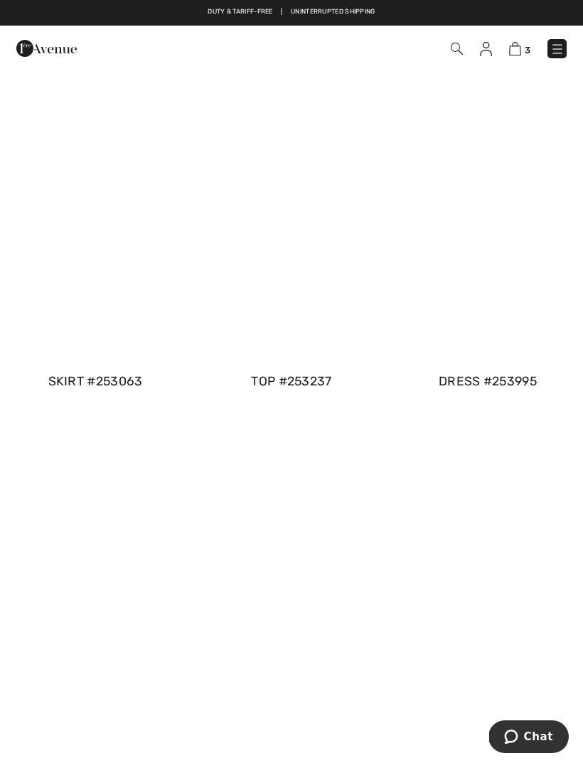
scroll to position [980, 0]
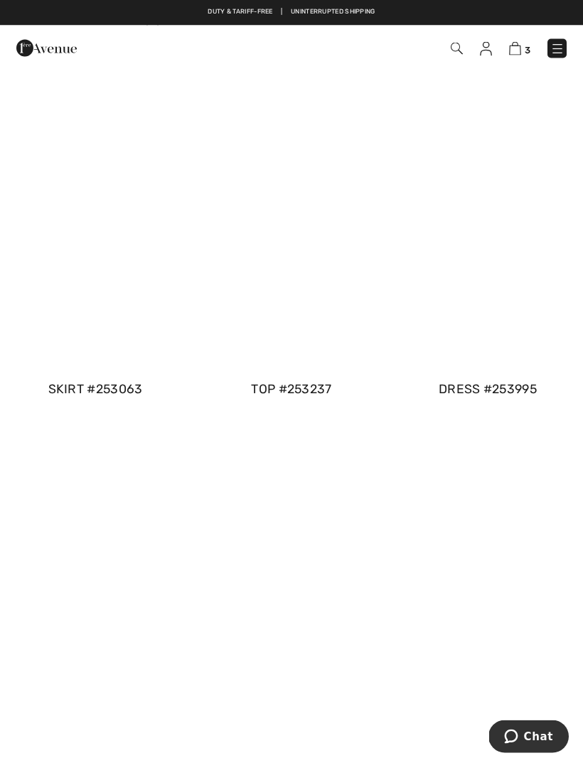
click at [294, 289] on div at bounding box center [291, 381] width 583 height 763
click at [292, 383] on div at bounding box center [291, 381] width 583 height 763
click at [294, 388] on div at bounding box center [291, 381] width 583 height 763
click at [282, 381] on div at bounding box center [291, 381] width 583 height 763
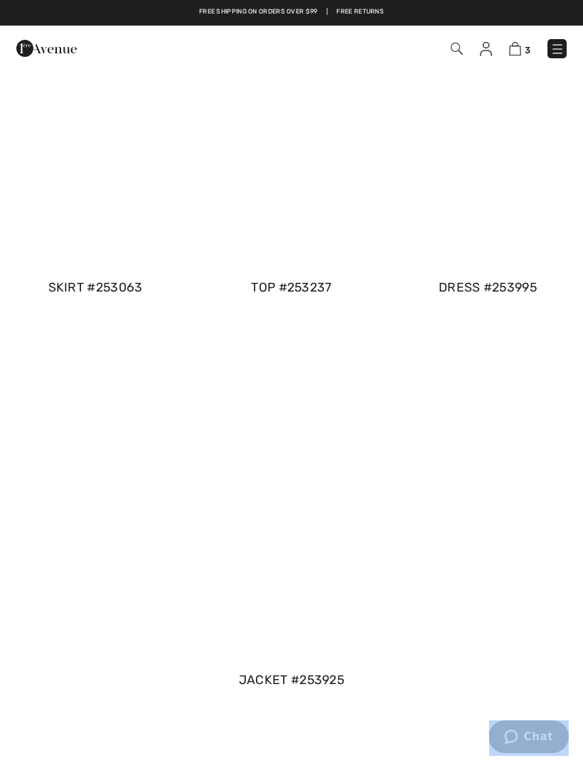
scroll to position [1080, 0]
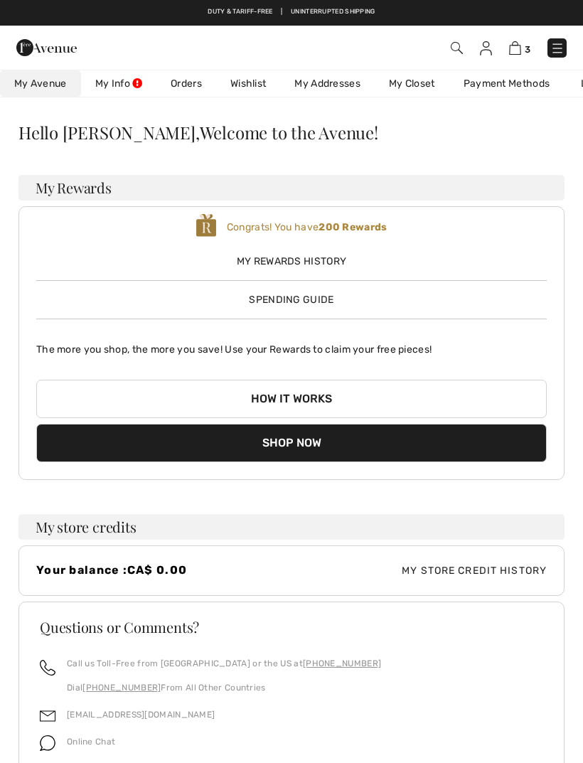
click at [458, 47] on img at bounding box center [457, 48] width 12 height 12
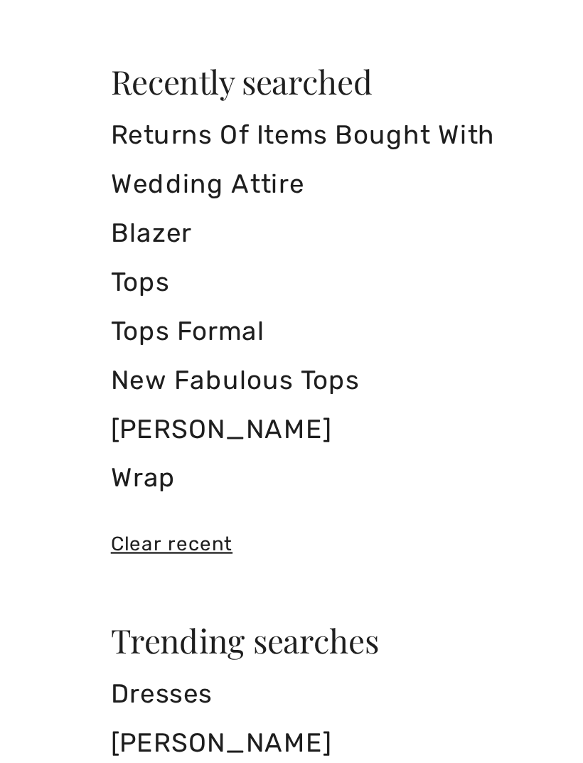
click at [109, 200] on link "Tops Formal" at bounding box center [292, 210] width 448 height 21
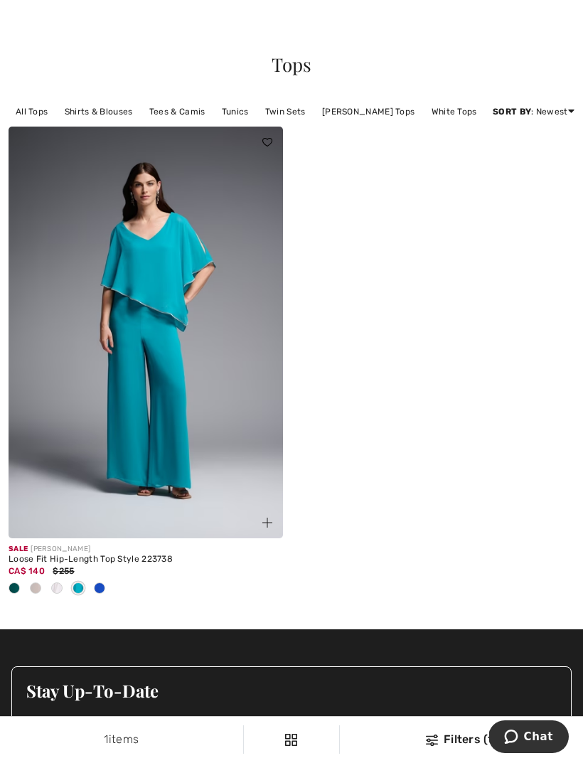
scroll to position [15, 0]
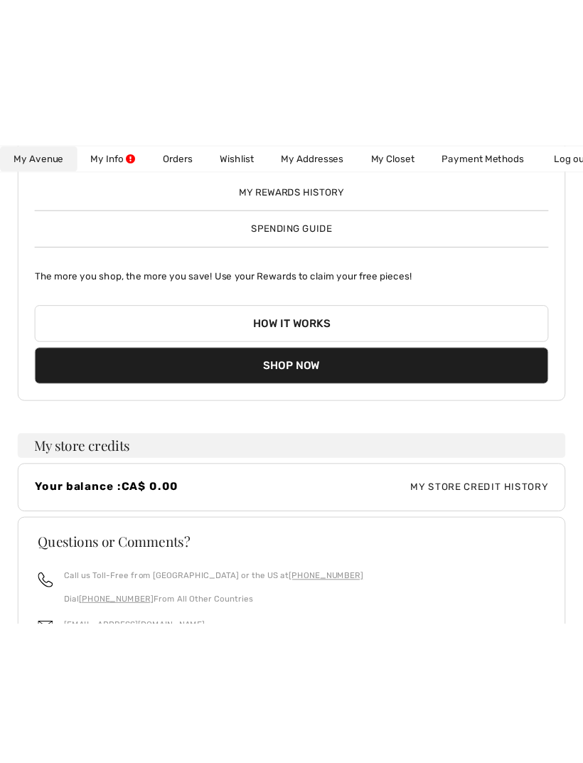
scroll to position [78, 0]
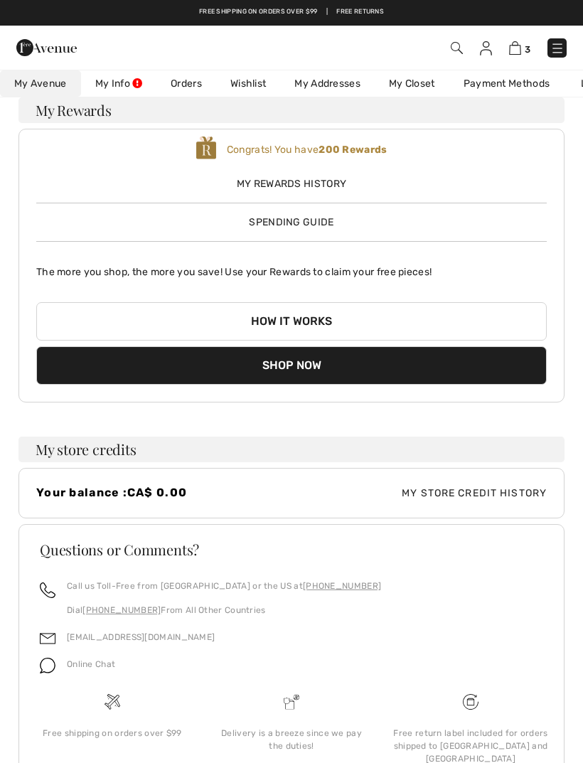
click at [459, 45] on img at bounding box center [457, 48] width 12 height 12
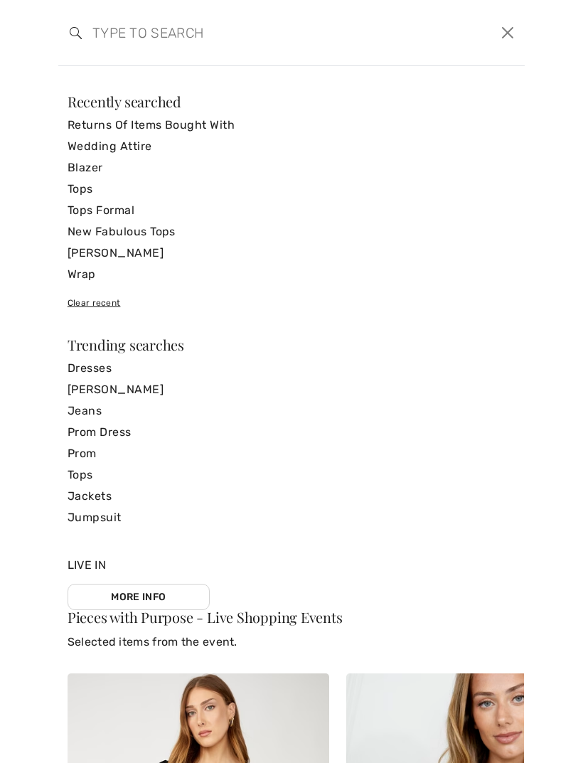
click at [95, 451] on link "Prom" at bounding box center [292, 453] width 448 height 21
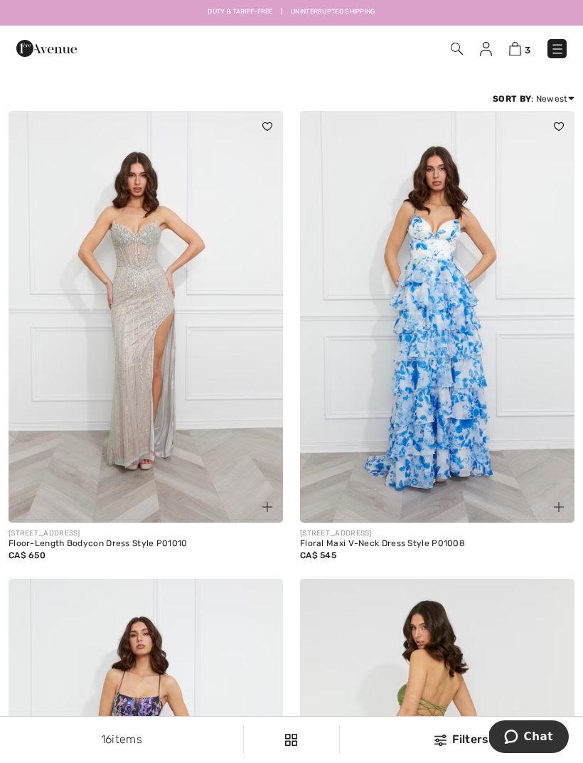
click at [462, 43] on img at bounding box center [457, 49] width 12 height 12
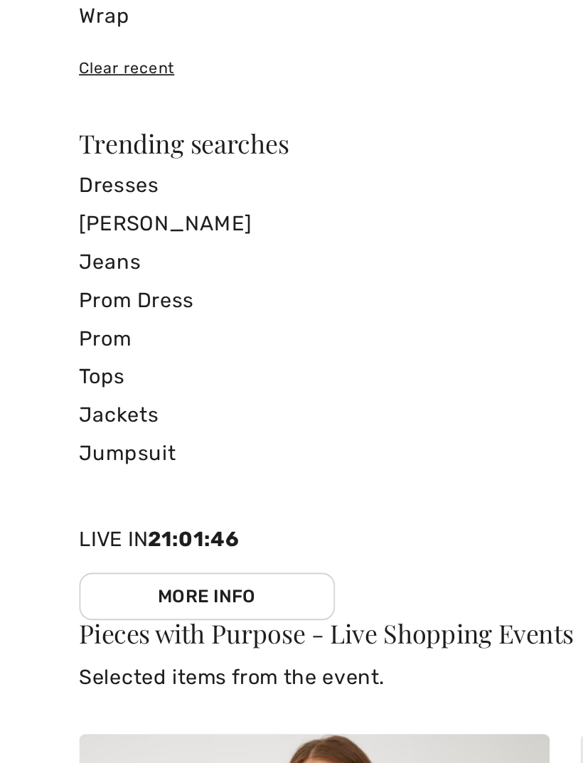
click at [68, 464] on link "Tops" at bounding box center [292, 474] width 448 height 21
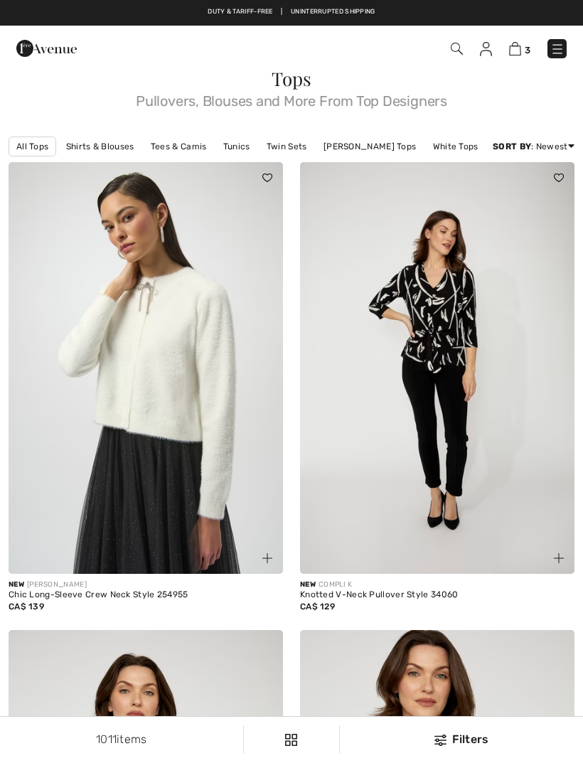
checkbox input "true"
click at [105, 140] on link "Shirts & Blouses" at bounding box center [100, 146] width 83 height 18
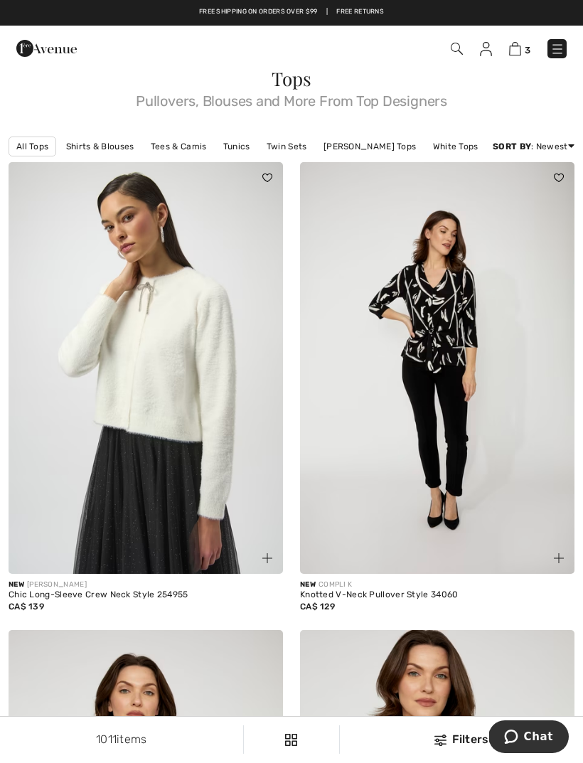
click at [120, 143] on link "Shirts & Blouses" at bounding box center [100, 146] width 83 height 18
click at [94, 147] on link "Shirts & Blouses" at bounding box center [100, 146] width 83 height 18
click at [87, 144] on link "Shirts & Blouses" at bounding box center [100, 146] width 83 height 18
click at [84, 142] on link "Shirts & Blouses" at bounding box center [100, 146] width 83 height 18
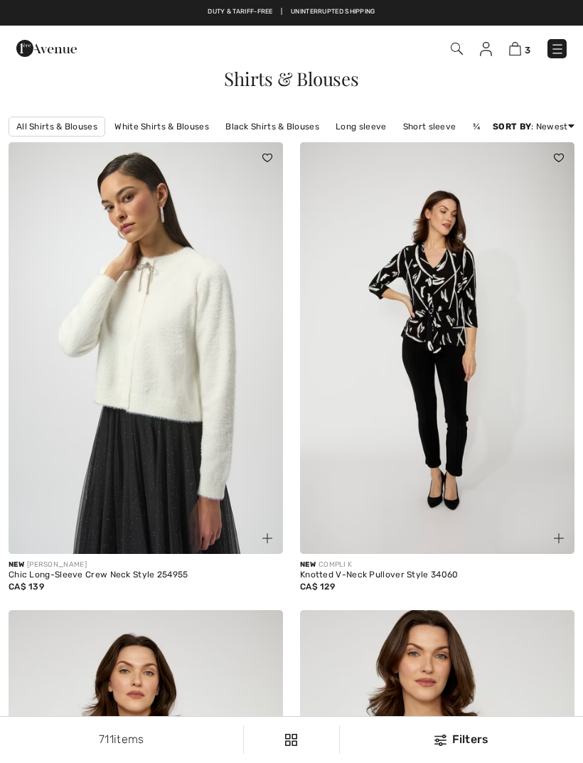
checkbox input "true"
click at [378, 126] on link "Long sleeve" at bounding box center [361, 126] width 65 height 18
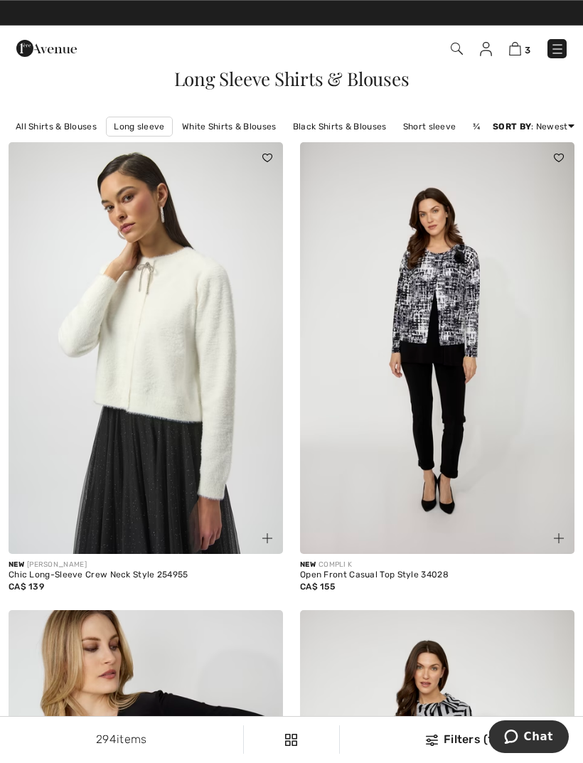
click at [443, 127] on link "Short sleeve" at bounding box center [430, 126] width 68 height 18
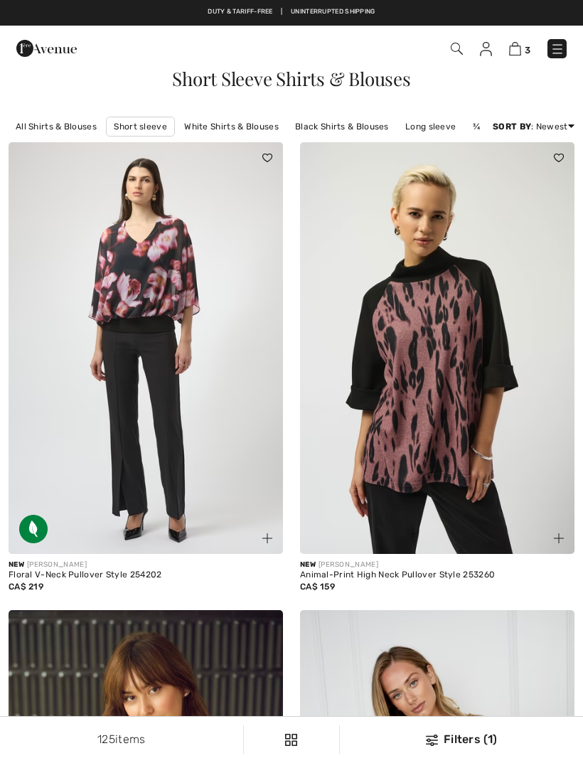
checkbox input "true"
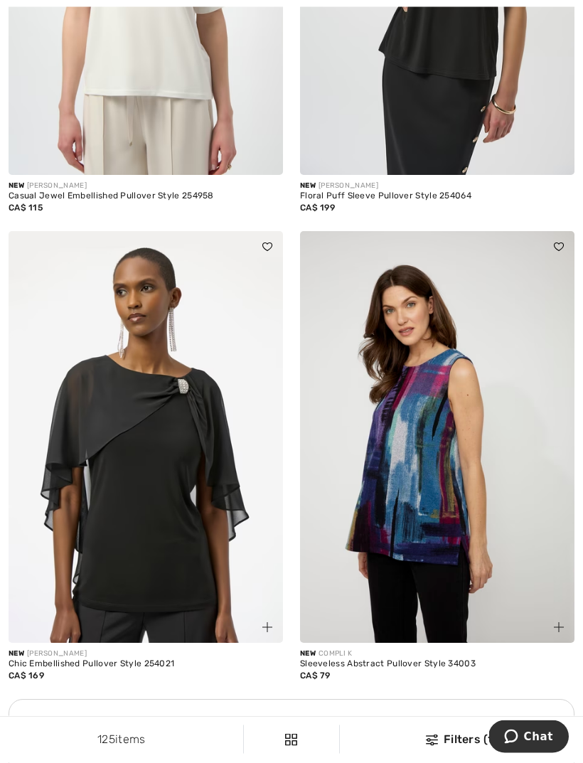
scroll to position [2250, 0]
click at [427, 620] on img at bounding box center [437, 437] width 275 height 412
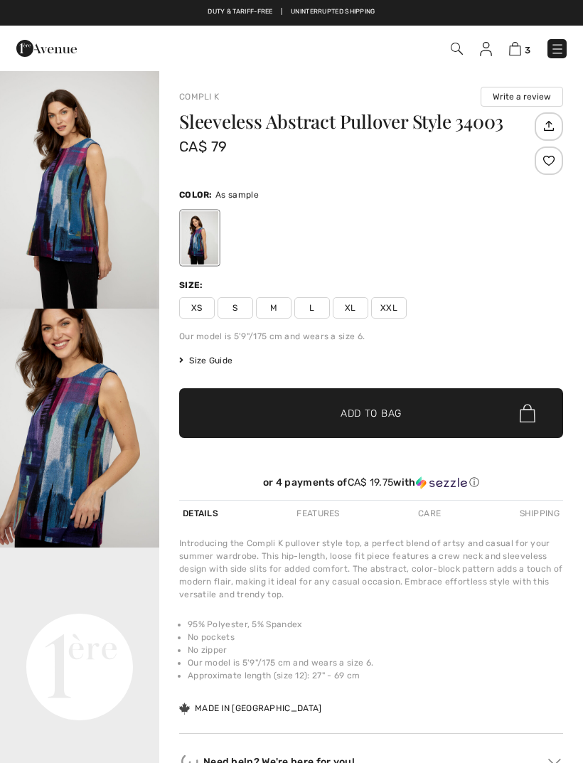
checkbox input "true"
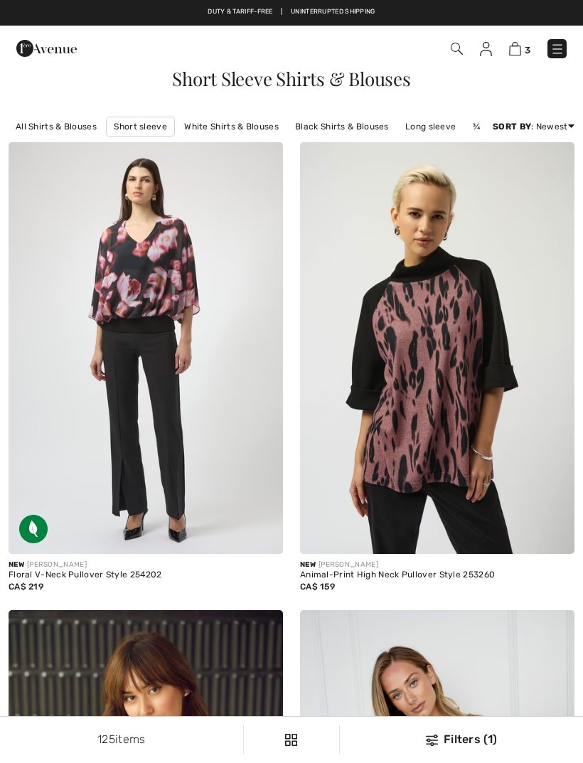
checkbox input "true"
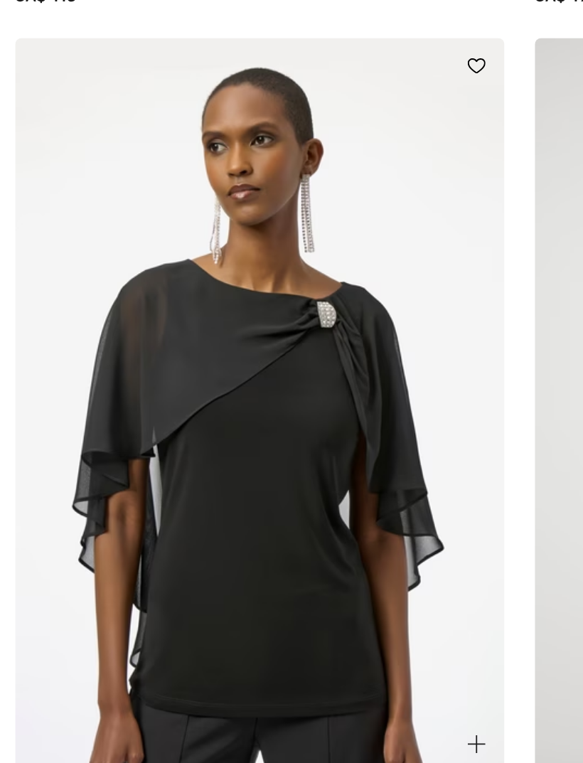
click at [167, 348] on img at bounding box center [146, 392] width 275 height 412
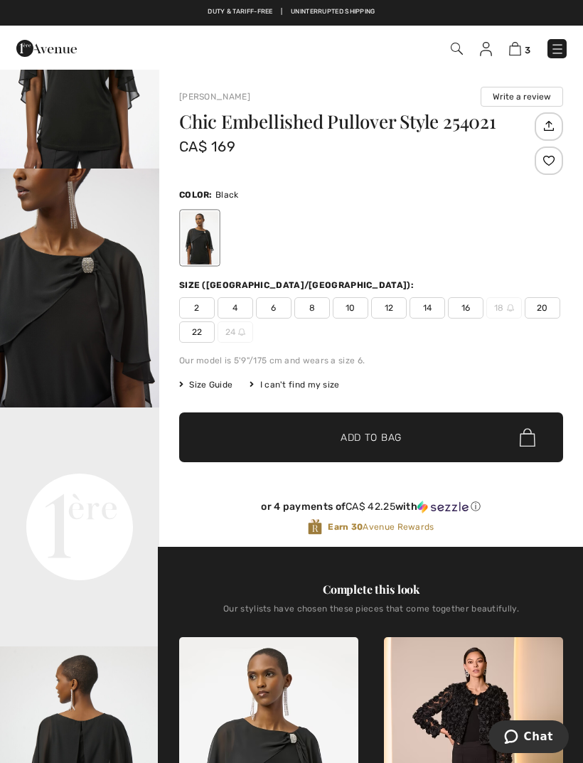
scroll to position [143, 0]
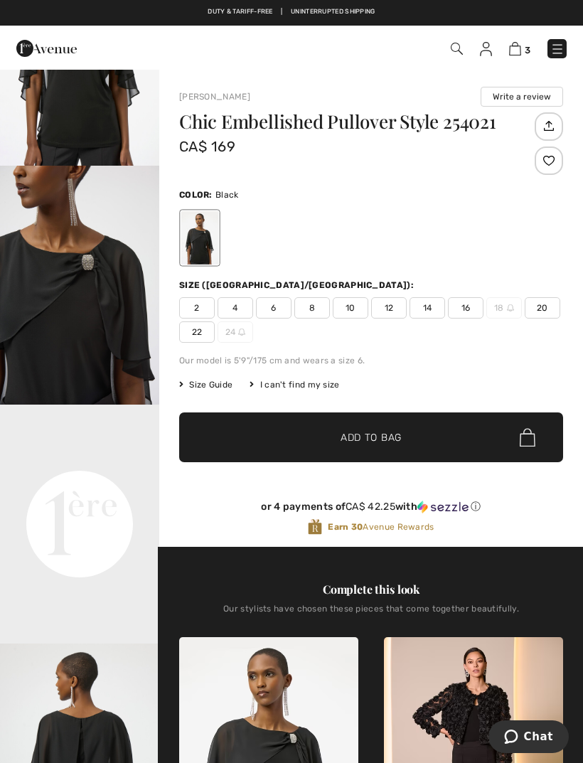
click at [86, 484] on video "Your browser does not support the video tag." at bounding box center [79, 445] width 159 height 80
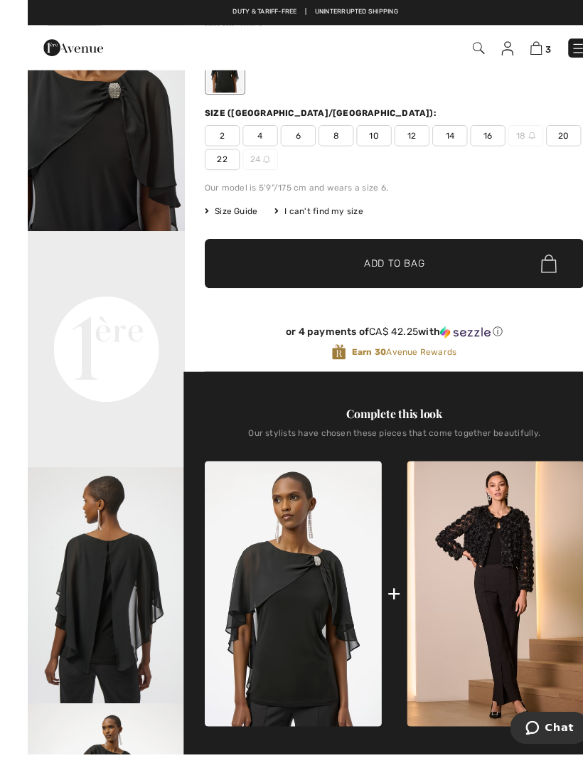
scroll to position [178, 0]
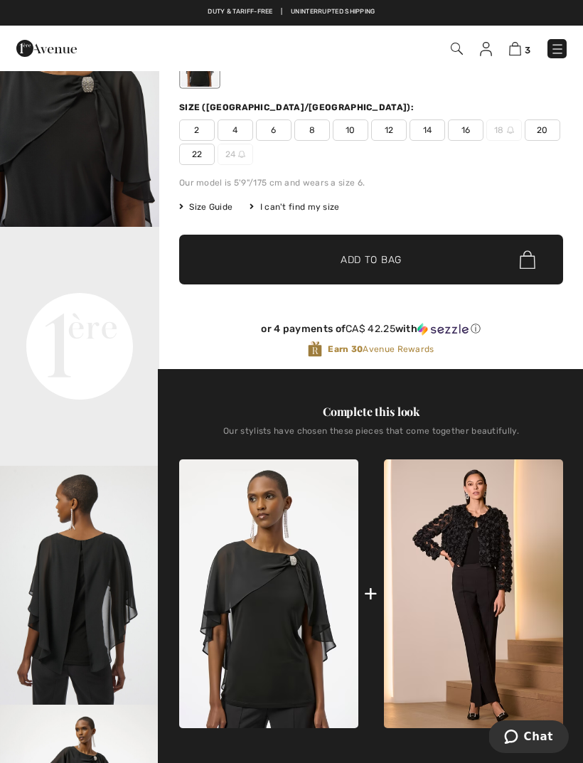
click at [201, 156] on span "22" at bounding box center [197, 154] width 36 height 21
click at [300, 627] on img at bounding box center [268, 593] width 179 height 269
click at [481, 251] on span "✔ Added to Bag Add to Bag" at bounding box center [371, 260] width 384 height 50
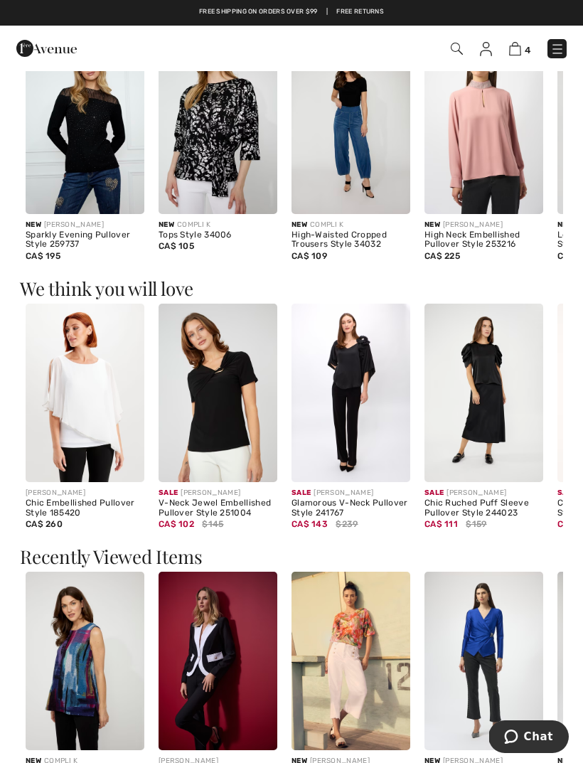
scroll to position [1264, 0]
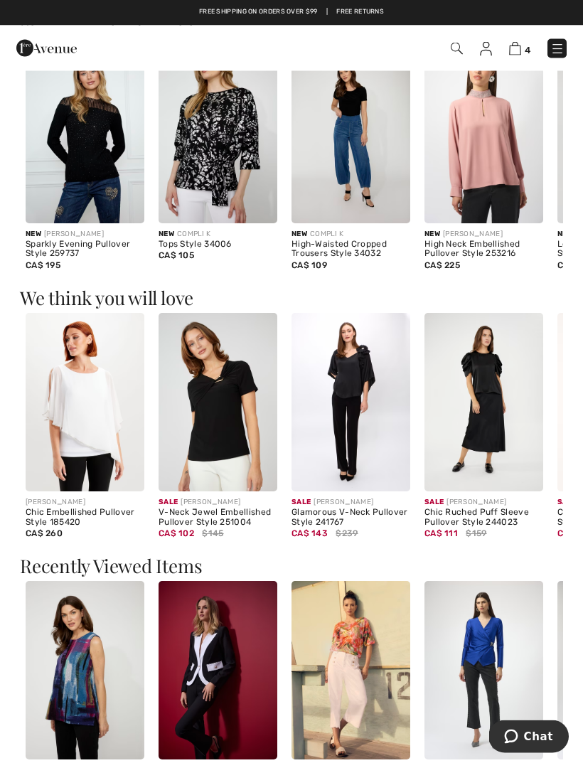
click at [92, 413] on img at bounding box center [85, 403] width 119 height 179
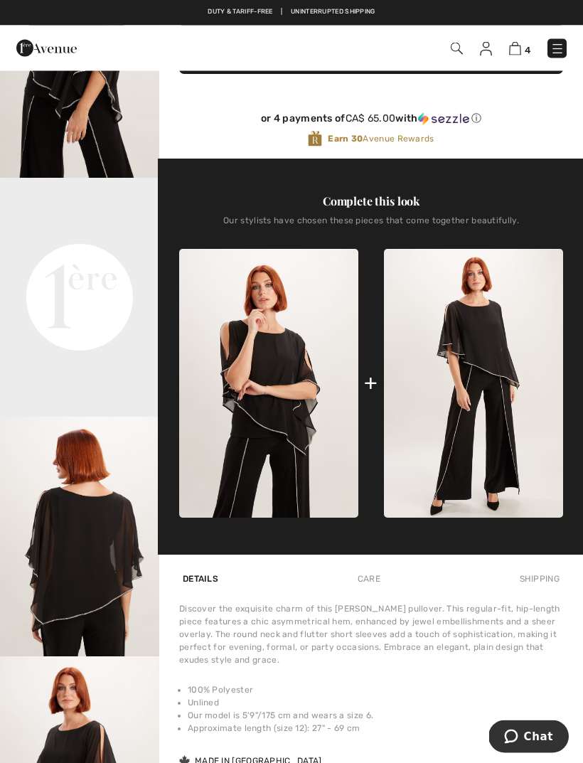
scroll to position [370, 0]
click at [99, 257] on video "Your browser does not support the video tag." at bounding box center [79, 218] width 159 height 80
click at [90, 257] on video "Your browser does not support the video tag." at bounding box center [79, 218] width 159 height 80
click at [82, 257] on video "Your browser does not support the video tag." at bounding box center [79, 218] width 159 height 80
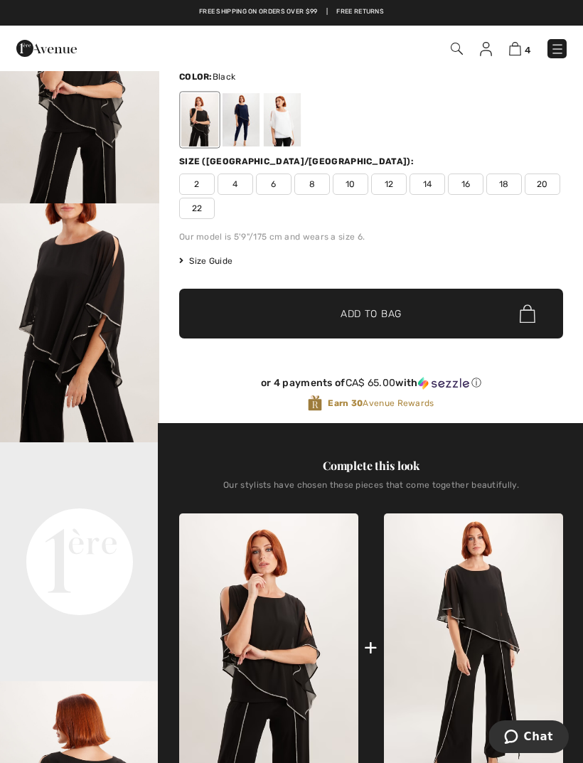
scroll to position [0, 0]
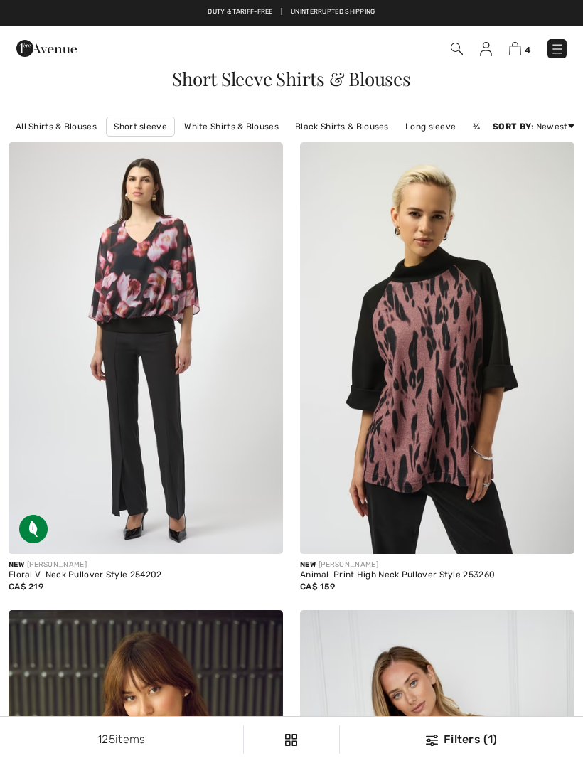
scroll to position [2154, 0]
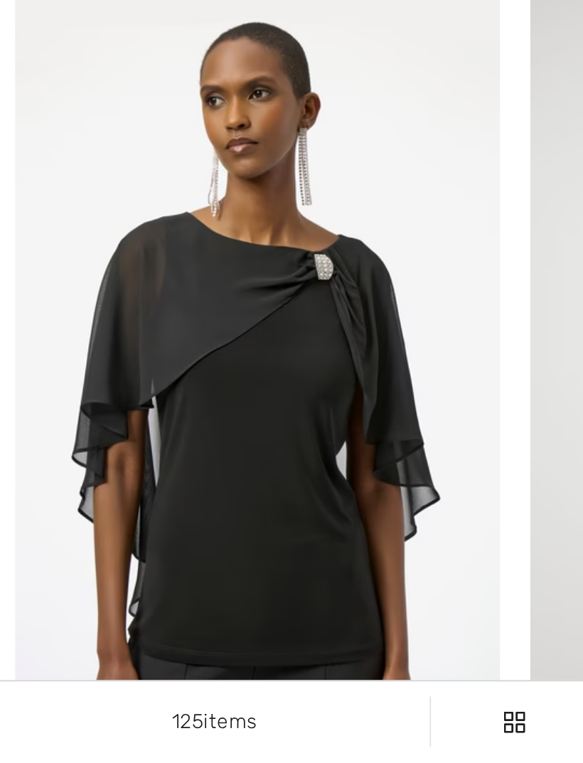
checkbox input "true"
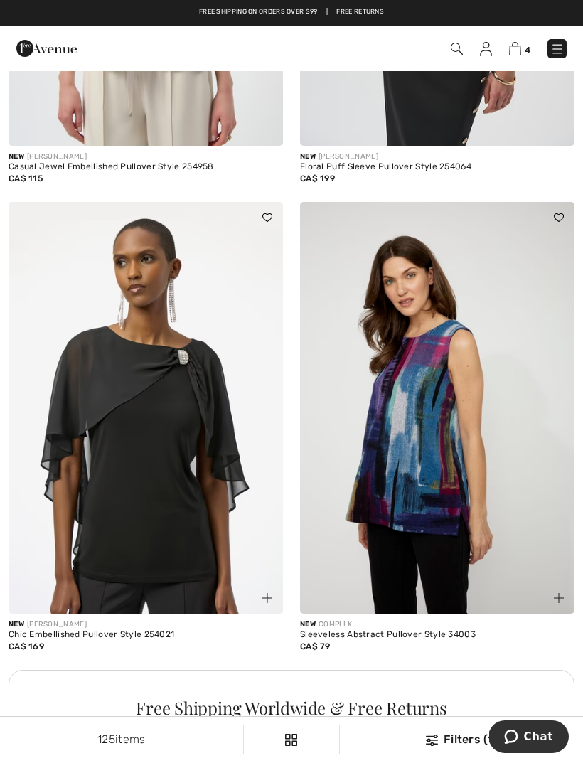
scroll to position [2279, 0]
click at [165, 632] on div "Chic Embellished Pullover Style 254021" at bounding box center [146, 636] width 275 height 10
click at [112, 636] on div "Chic Embellished Pullover Style 254021" at bounding box center [146, 636] width 275 height 10
click at [171, 581] on img at bounding box center [146, 409] width 275 height 412
click at [197, 564] on img at bounding box center [146, 409] width 275 height 412
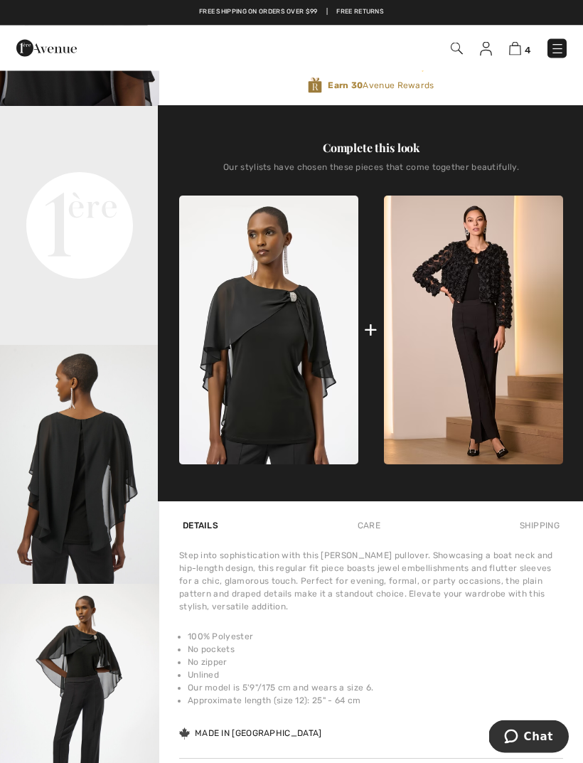
scroll to position [442, 0]
click at [537, 28] on div "4 Checkout" at bounding box center [291, 49] width 583 height 46
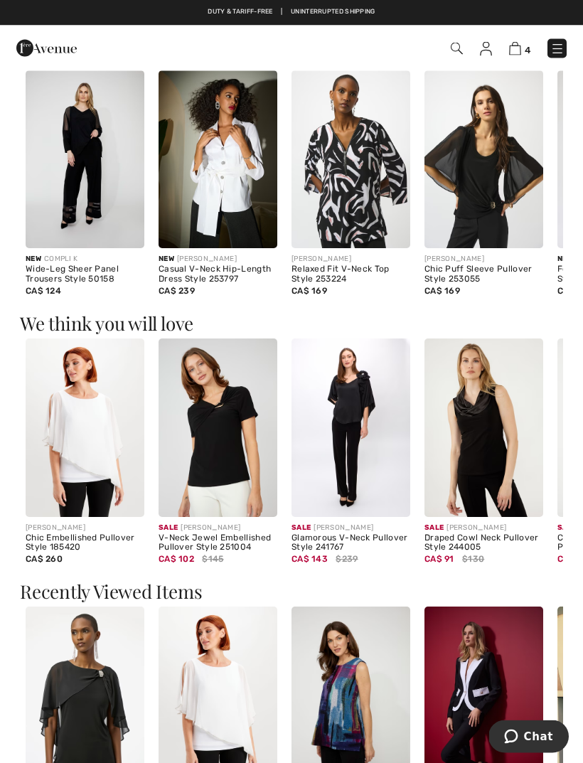
scroll to position [1451, 0]
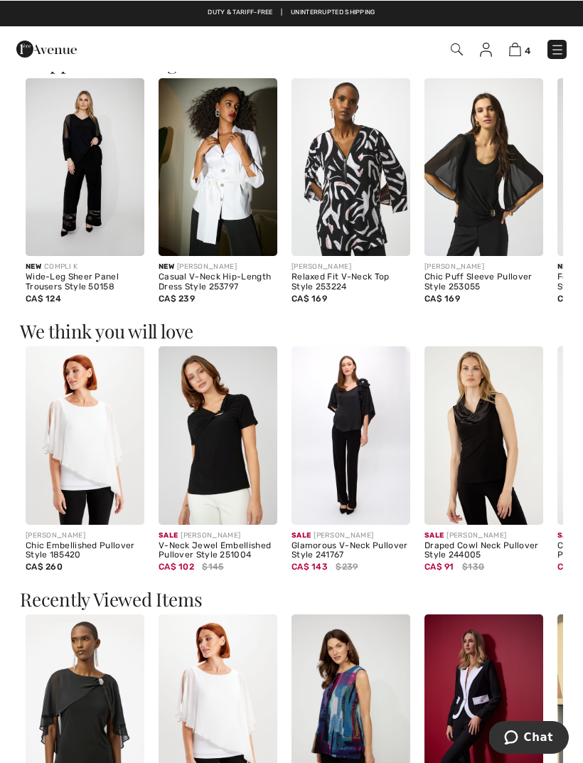
click at [105, 442] on img at bounding box center [85, 435] width 119 height 179
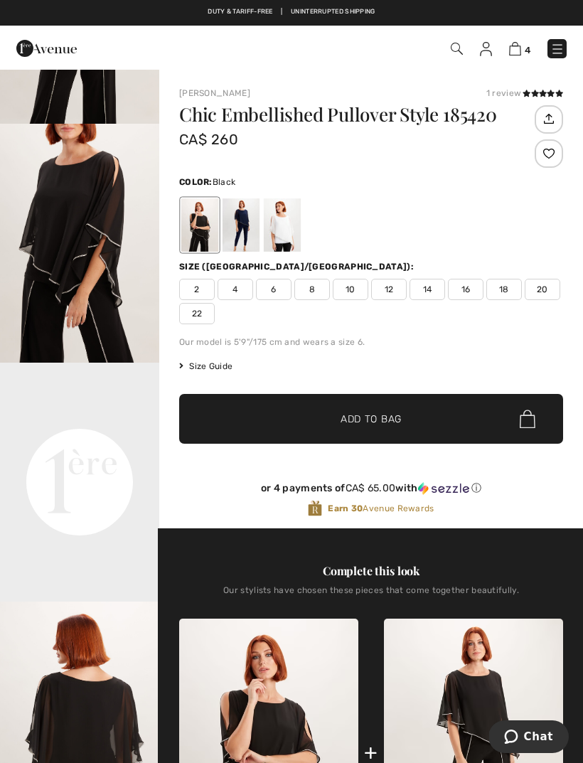
scroll to position [186, 0]
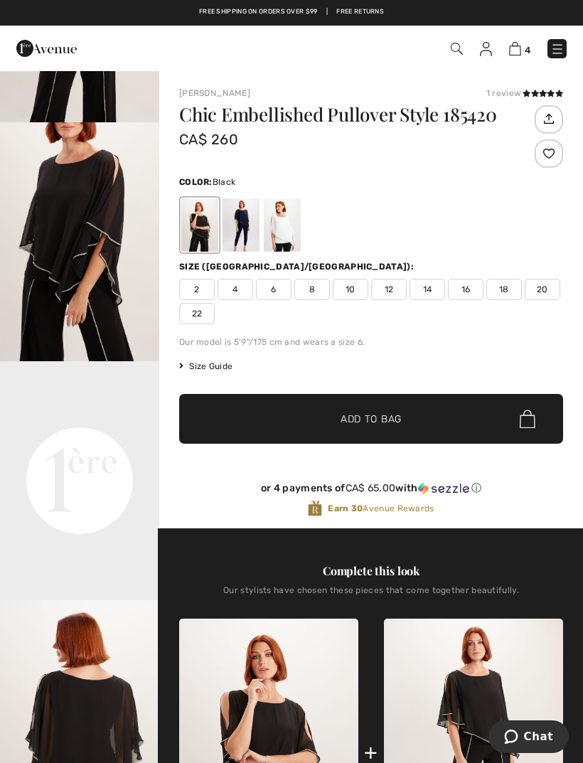
click at [519, 44] on img at bounding box center [515, 49] width 12 height 14
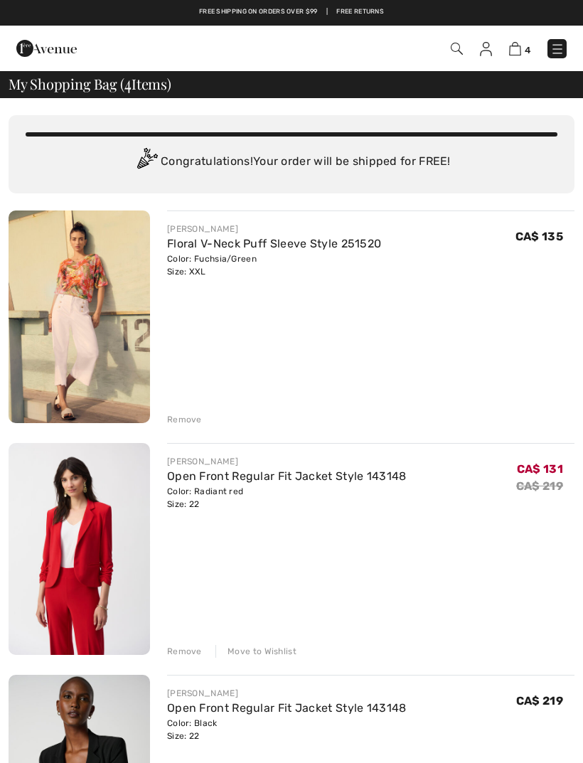
click at [220, 413] on div "Remove" at bounding box center [371, 418] width 408 height 16
click at [189, 417] on div "Remove" at bounding box center [184, 419] width 35 height 13
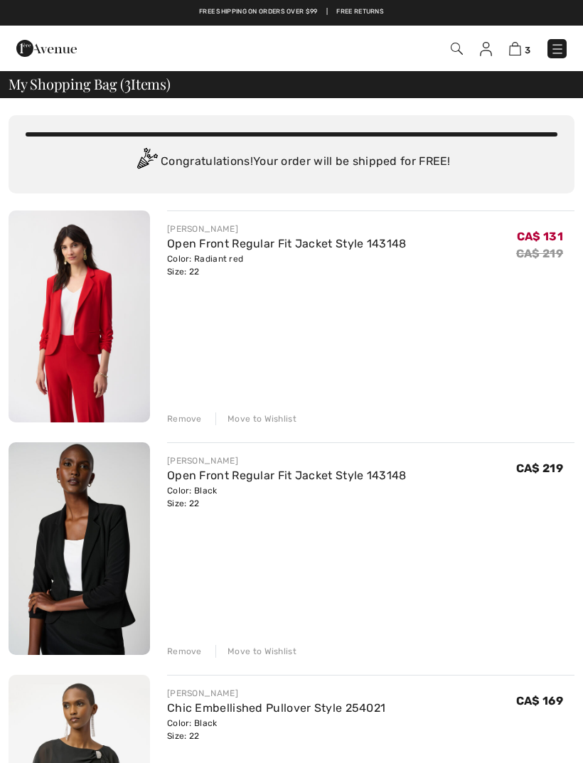
click at [189, 417] on div "Remove" at bounding box center [184, 419] width 35 height 13
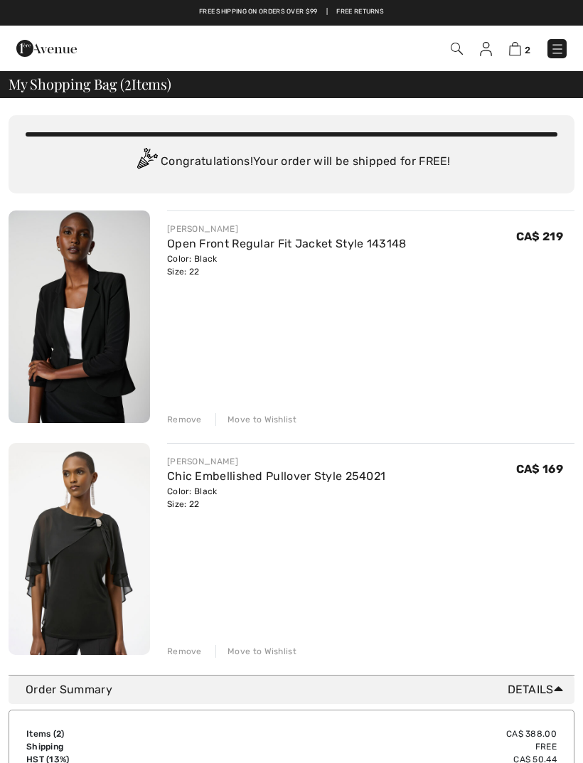
click at [183, 417] on div "Remove" at bounding box center [184, 419] width 35 height 13
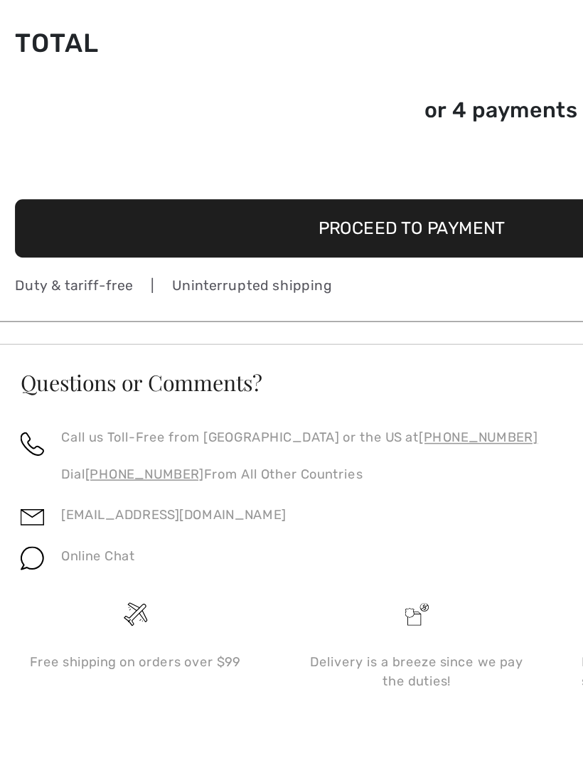
scroll to position [351, 0]
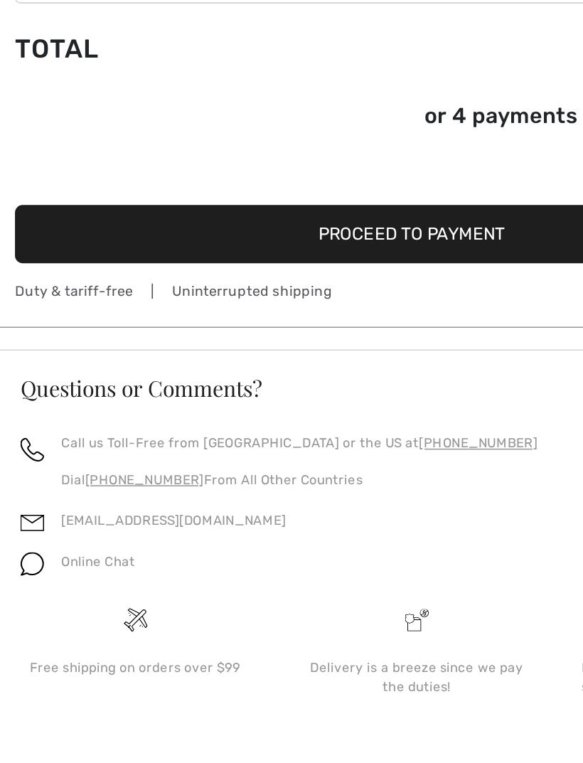
click at [57, 595] on span "Online Chat" at bounding box center [81, 600] width 48 height 10
click at [30, 594] on img at bounding box center [38, 602] width 16 height 16
click at [57, 595] on span "Online Chat" at bounding box center [81, 600] width 48 height 10
click at [85, 595] on span "Online Chat" at bounding box center [81, 600] width 48 height 10
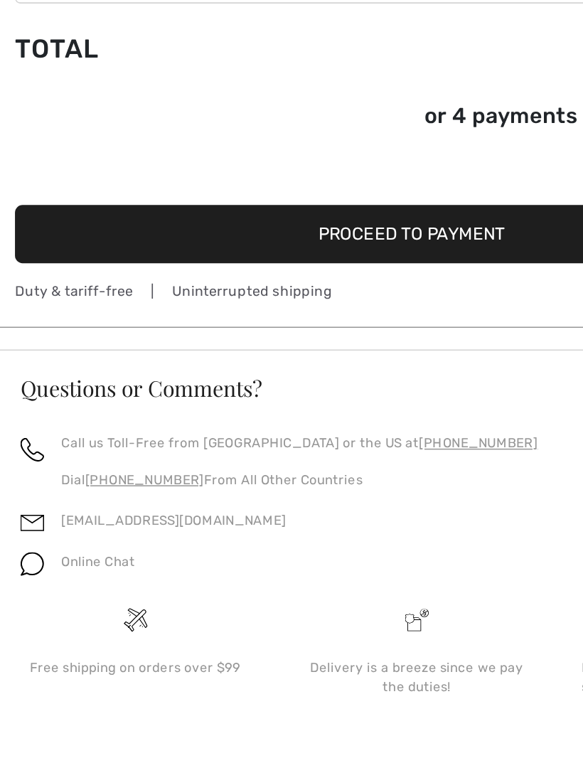
click at [30, 594] on img at bounding box center [38, 602] width 16 height 16
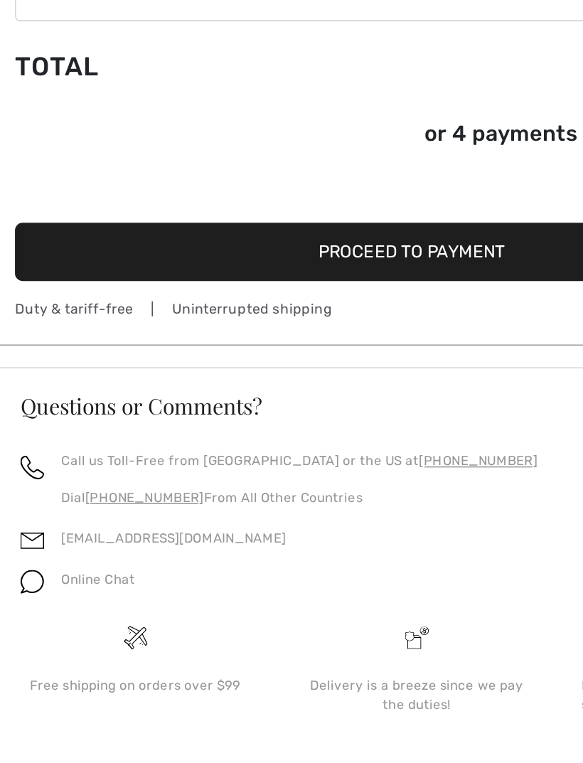
click at [87, 595] on span "Online Chat" at bounding box center [81, 600] width 48 height 10
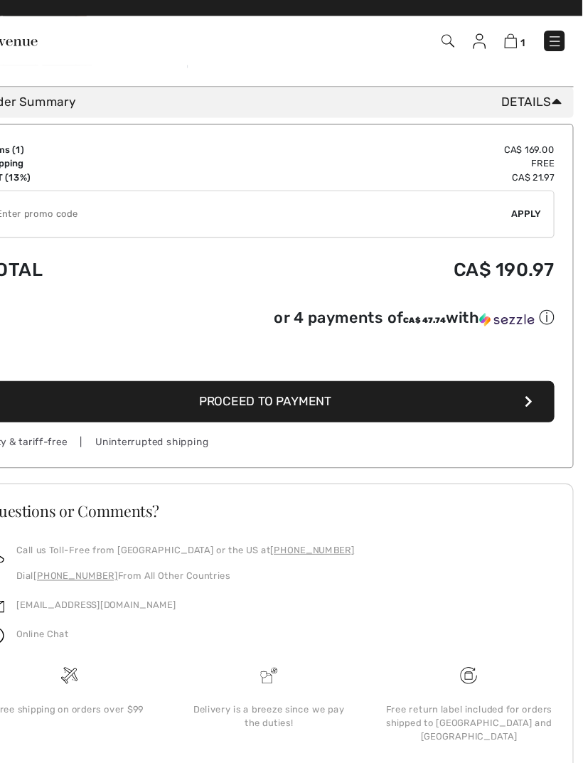
scroll to position [351, 1]
click at [344, 375] on button "Proceed to Payment" at bounding box center [291, 384] width 531 height 38
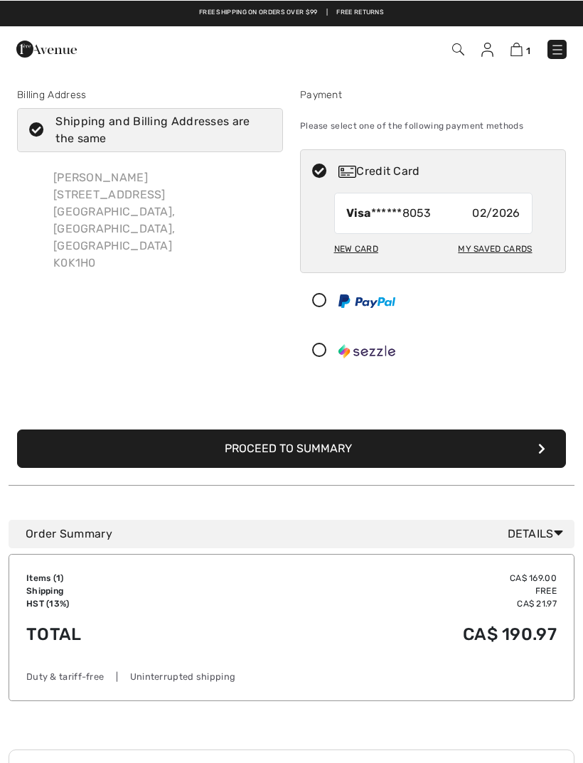
click at [514, 367] on div at bounding box center [427, 350] width 253 height 43
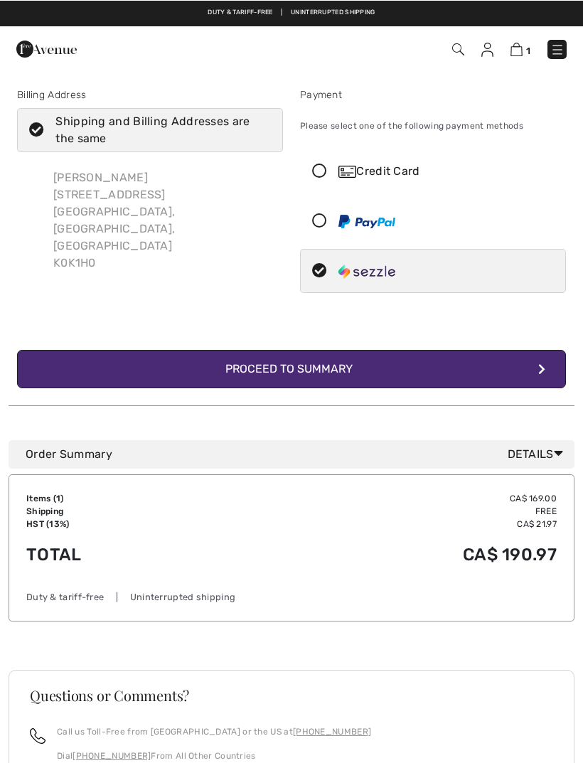
click at [506, 366] on button "Complete Your Order with Sezzle Proceed to Summary" at bounding box center [291, 368] width 549 height 38
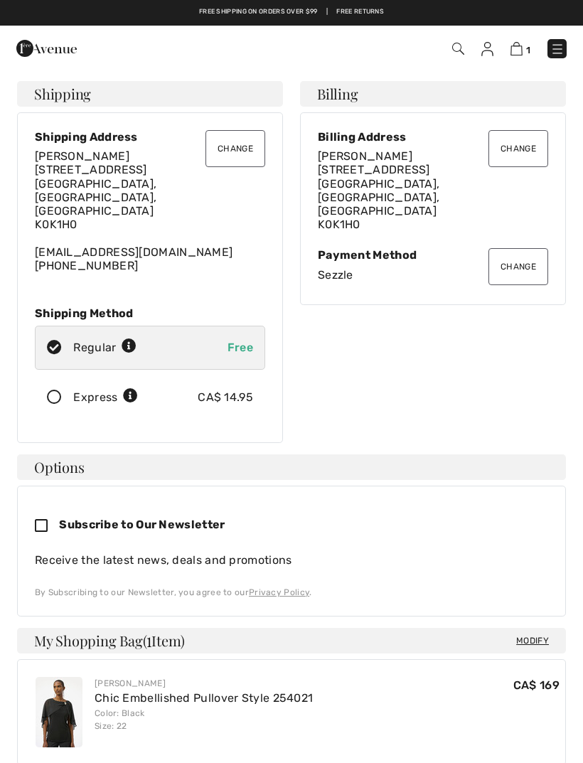
click at [526, 248] on button "Change" at bounding box center [519, 266] width 60 height 37
click at [517, 248] on button "Change" at bounding box center [519, 266] width 60 height 37
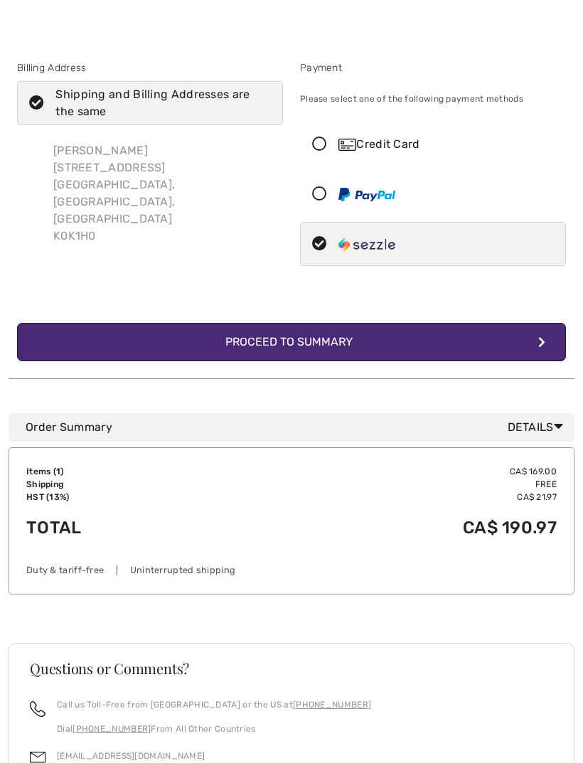
click at [424, 145] on div "Credit Card" at bounding box center [448, 144] width 218 height 17
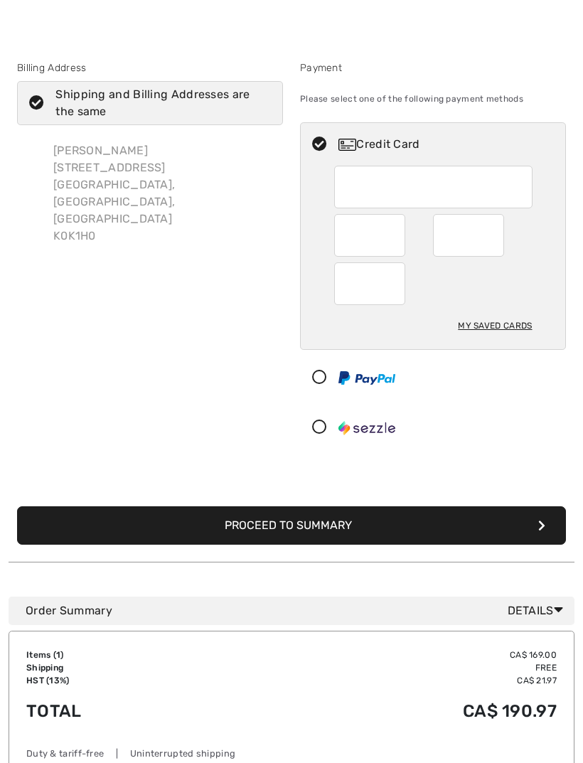
scroll to position [26, 0]
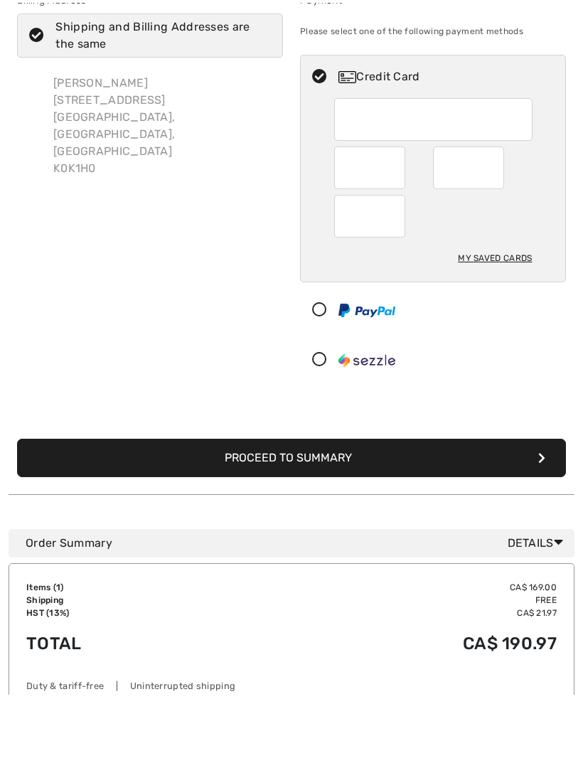
click at [470, 507] on button "Proceed to Summary" at bounding box center [291, 526] width 549 height 38
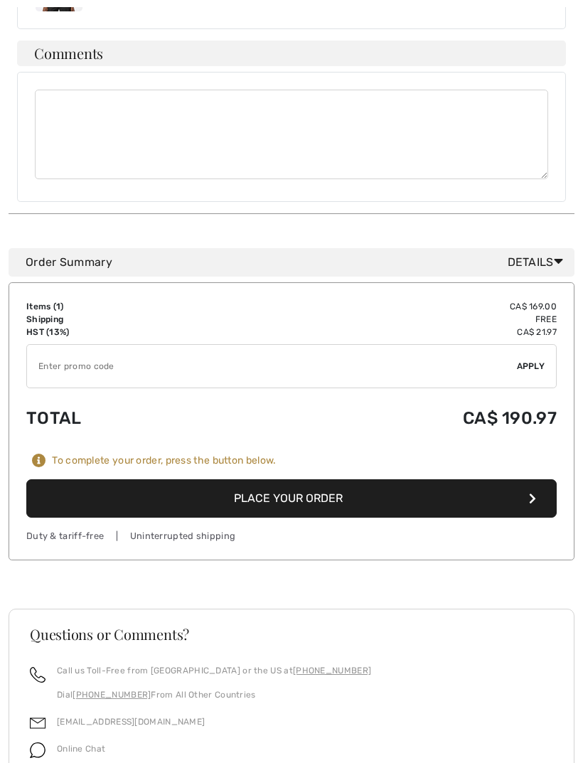
scroll to position [807, 0]
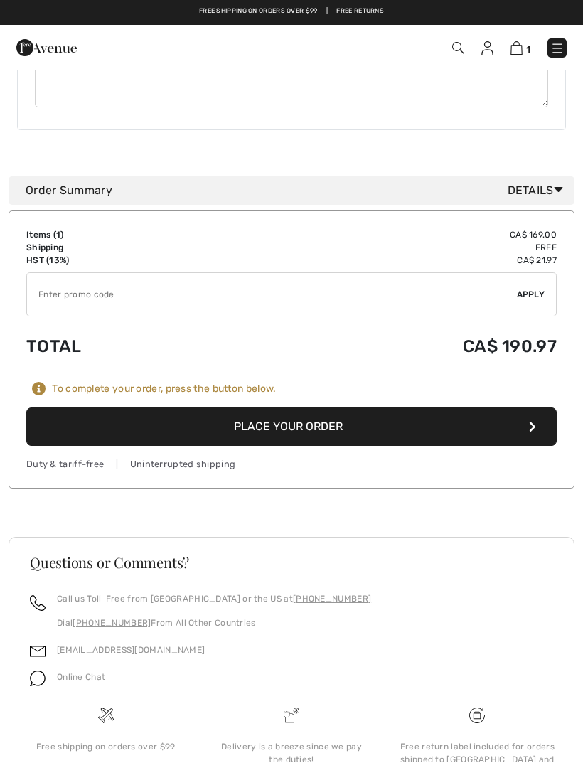
click at [419, 408] on button "Place Your Order" at bounding box center [291, 427] width 531 height 38
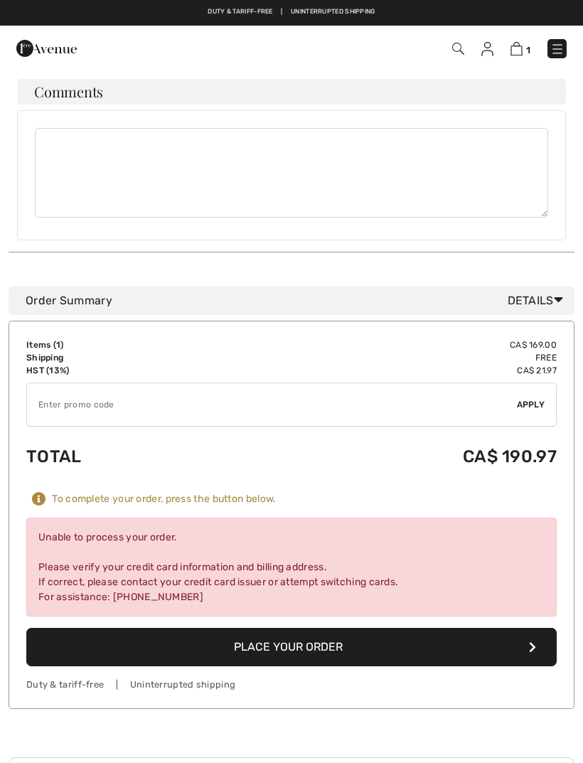
click at [566, 31] on div "1 Checkout" at bounding box center [291, 49] width 583 height 46
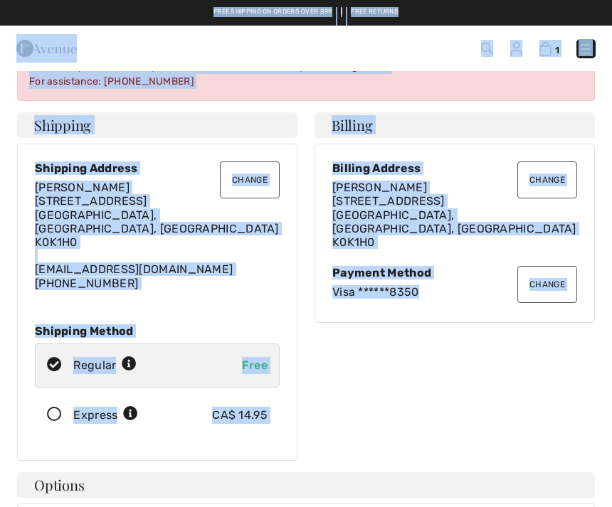
scroll to position [78, 0]
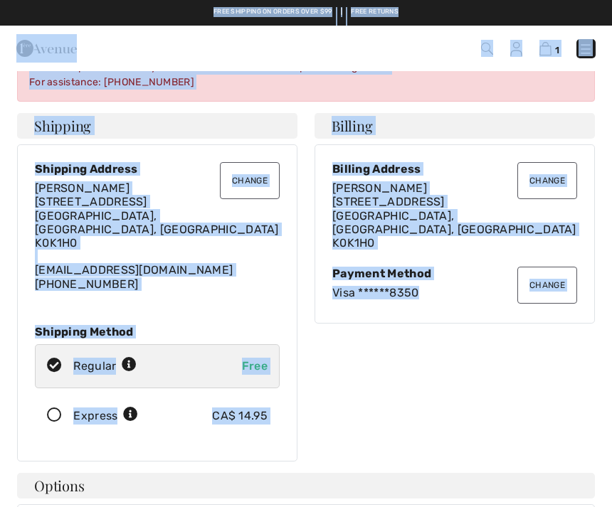
click at [553, 276] on button "Change" at bounding box center [547, 285] width 60 height 37
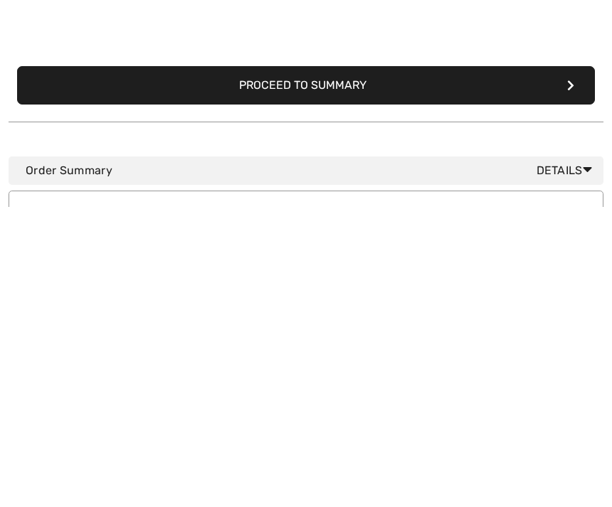
scroll to position [168, 0]
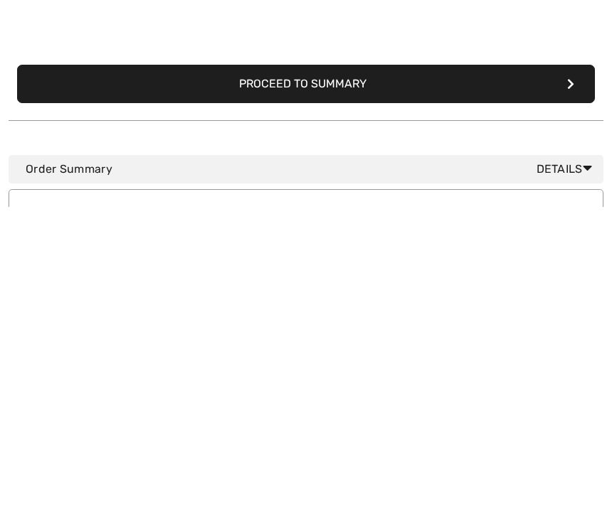
click at [540, 365] on button "Proceed to Summary" at bounding box center [306, 384] width 578 height 38
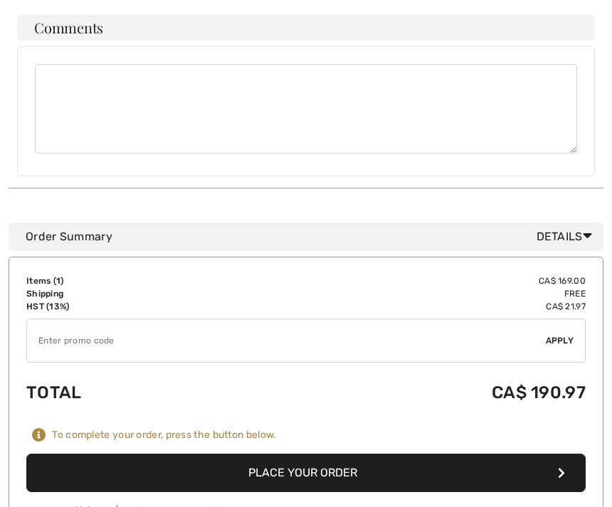
scroll to position [748, 0]
click at [516, 454] on button "Place Your Order" at bounding box center [305, 473] width 559 height 38
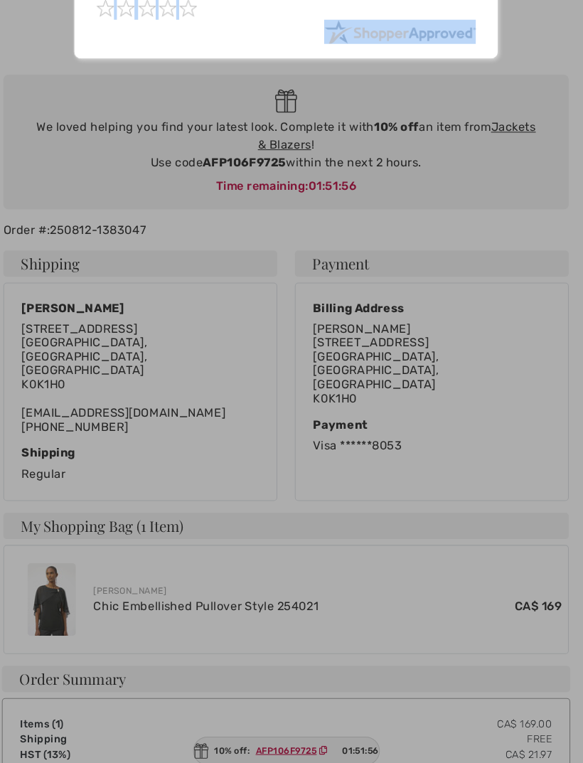
scroll to position [117, 0]
click at [254, 506] on div at bounding box center [291, 381] width 583 height 763
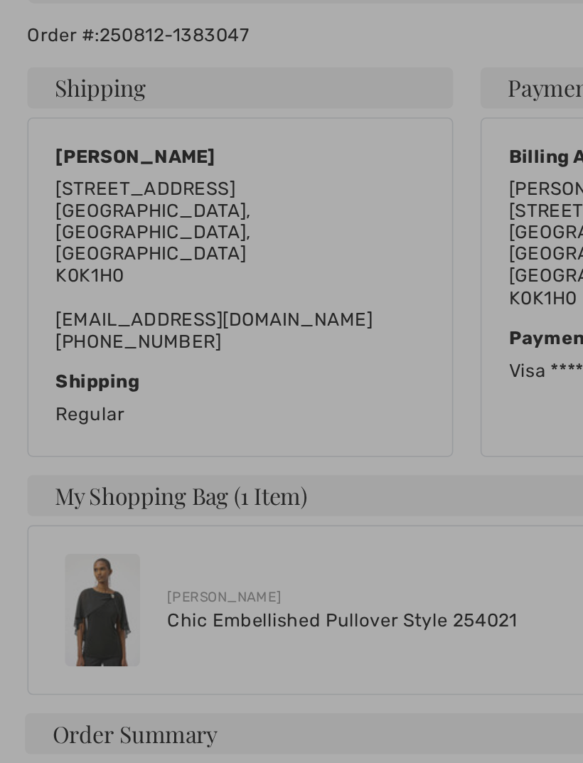
click at [243, 361] on div at bounding box center [291, 381] width 583 height 763
click at [249, 360] on div at bounding box center [291, 381] width 583 height 763
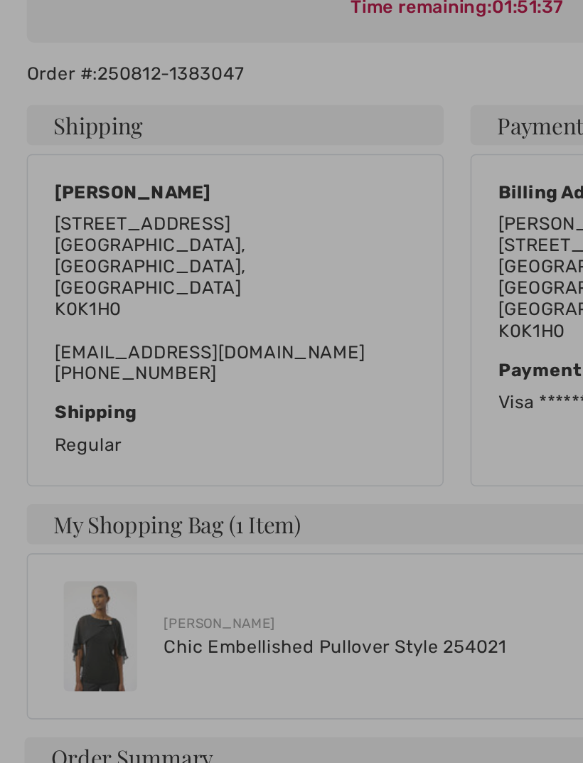
click at [75, 383] on div at bounding box center [291, 381] width 583 height 763
click at [76, 385] on div at bounding box center [291, 381] width 583 height 763
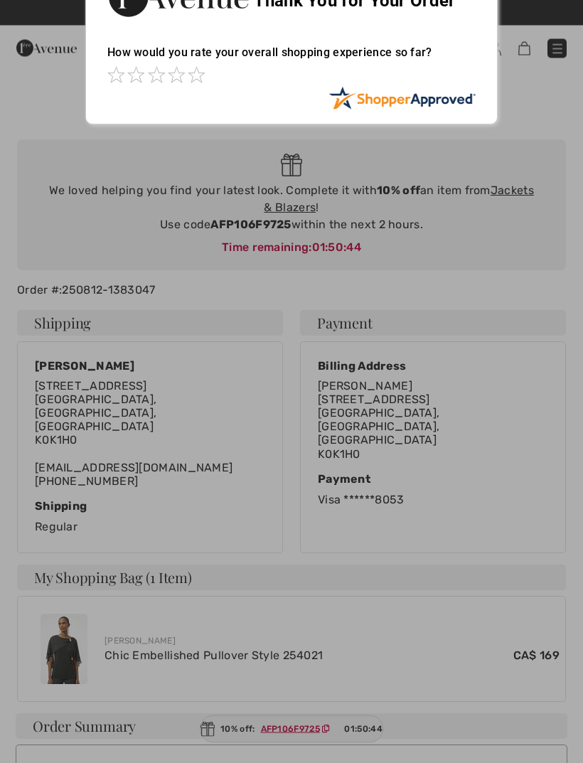
scroll to position [0, 0]
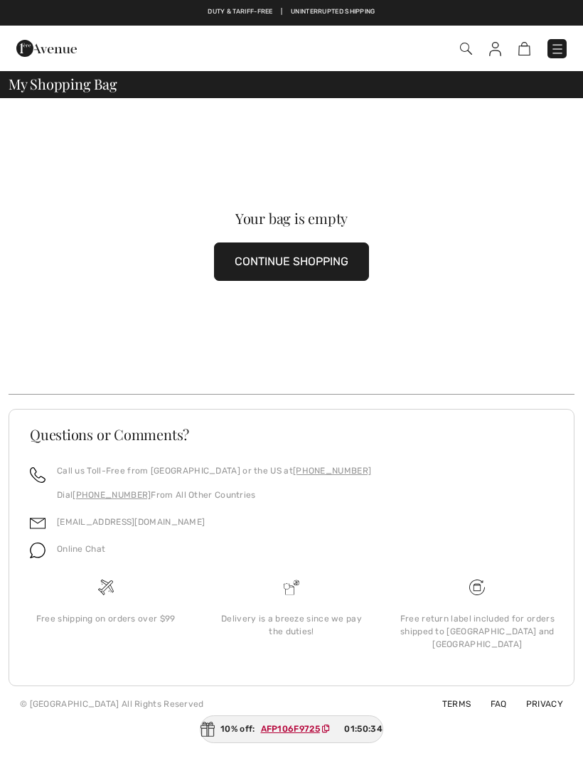
click at [467, 48] on img at bounding box center [466, 49] width 12 height 12
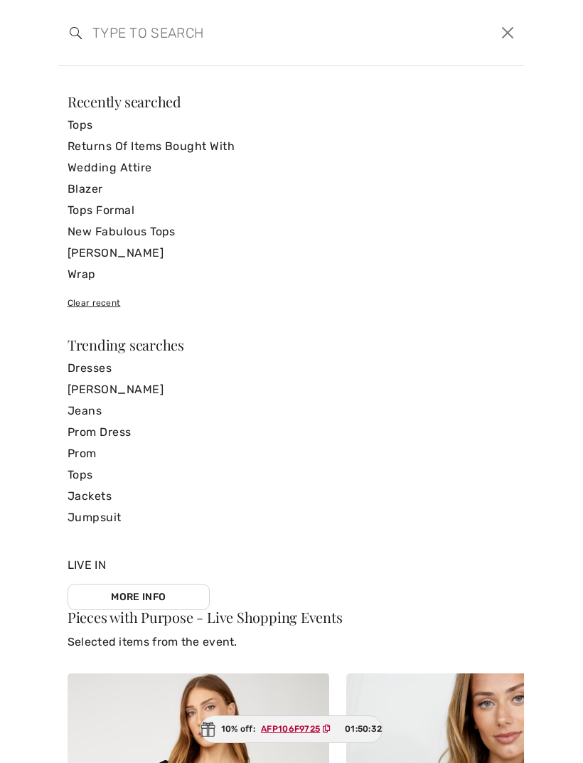
click at [110, 31] on input "search" at bounding box center [242, 32] width 320 height 43
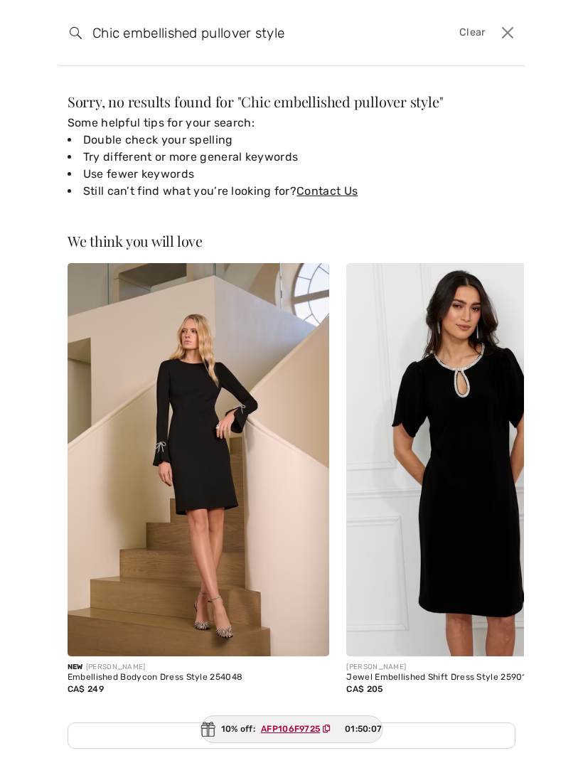
type input "Chic embellished pullover style"
click at [485, 409] on img at bounding box center [477, 459] width 262 height 393
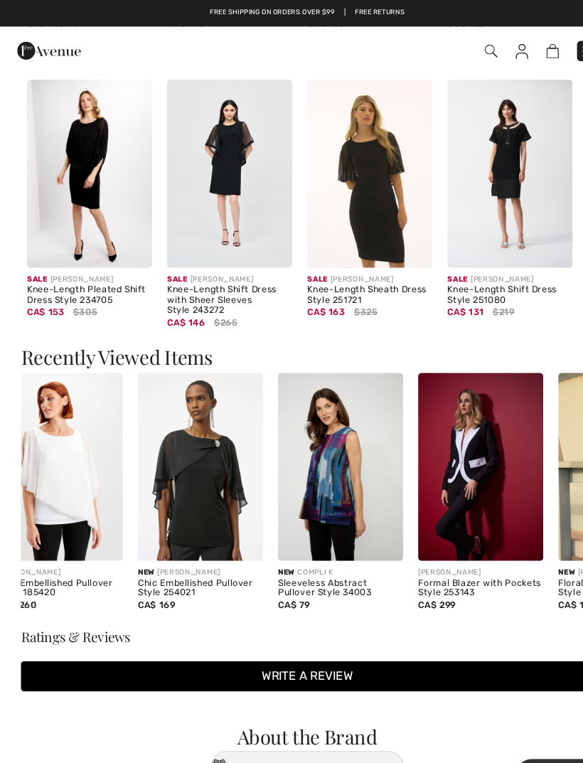
scroll to position [1045, 0]
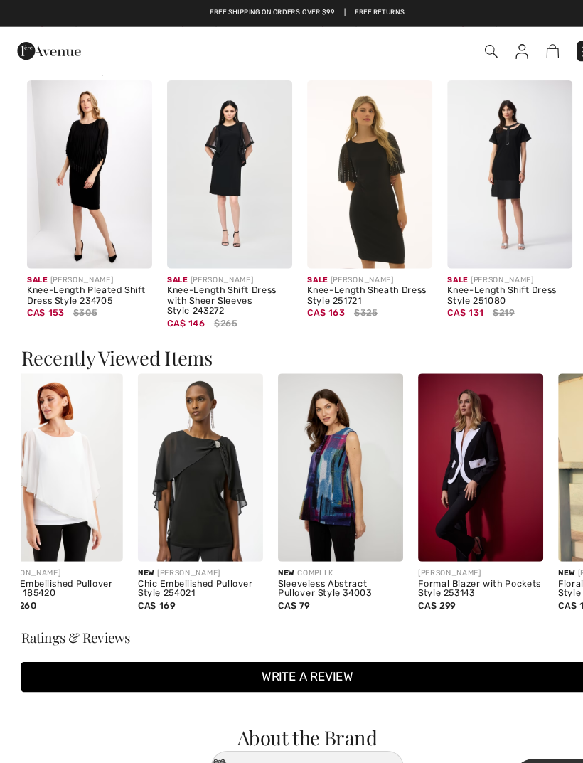
click at [209, 474] on img at bounding box center [190, 443] width 119 height 179
click at [198, 431] on img at bounding box center [190, 443] width 119 height 179
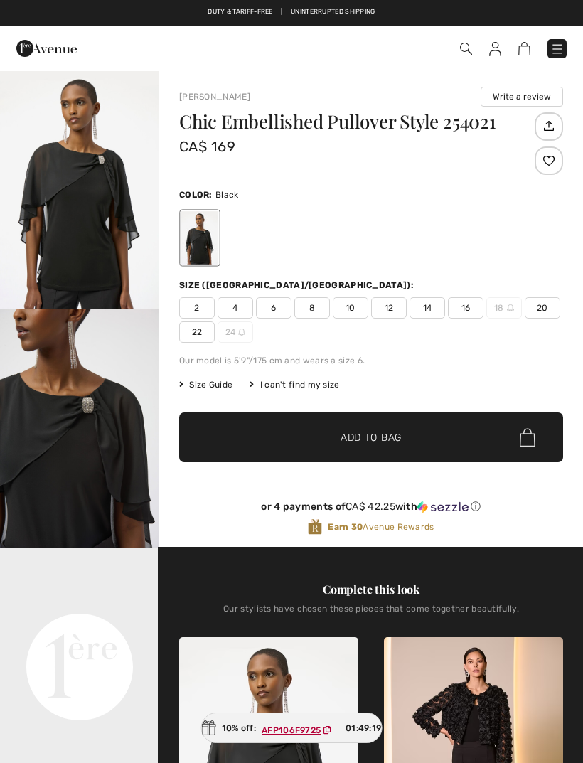
checkbox input "true"
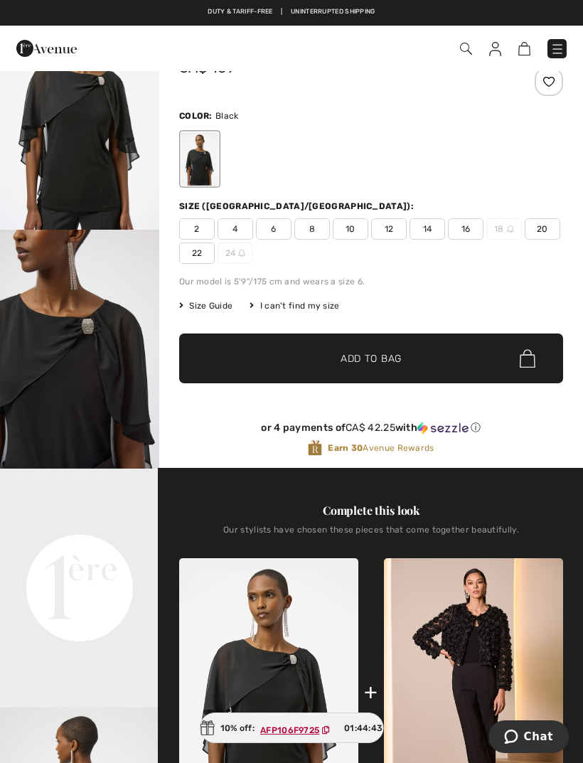
scroll to position [78, 0]
